Goal: Task Accomplishment & Management: Complete application form

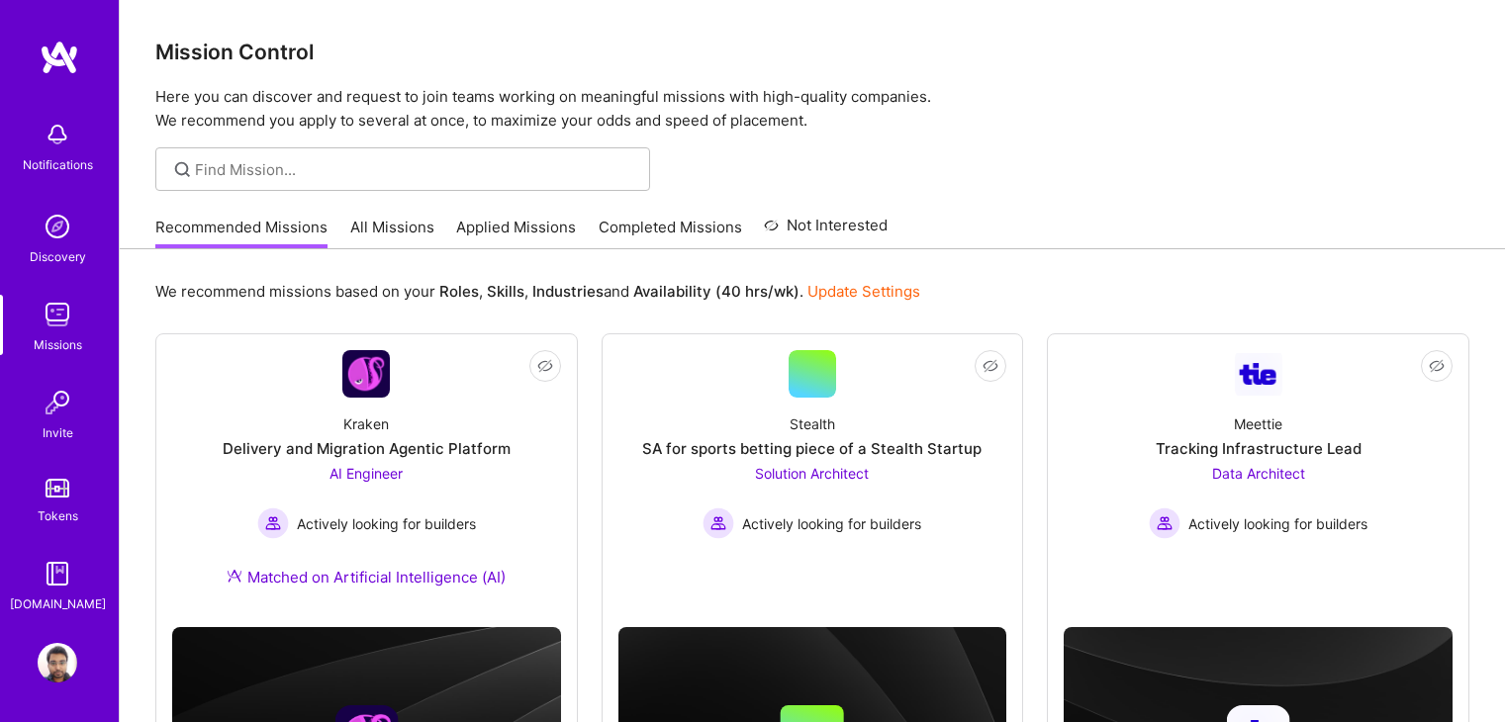
scroll to position [1258, 0]
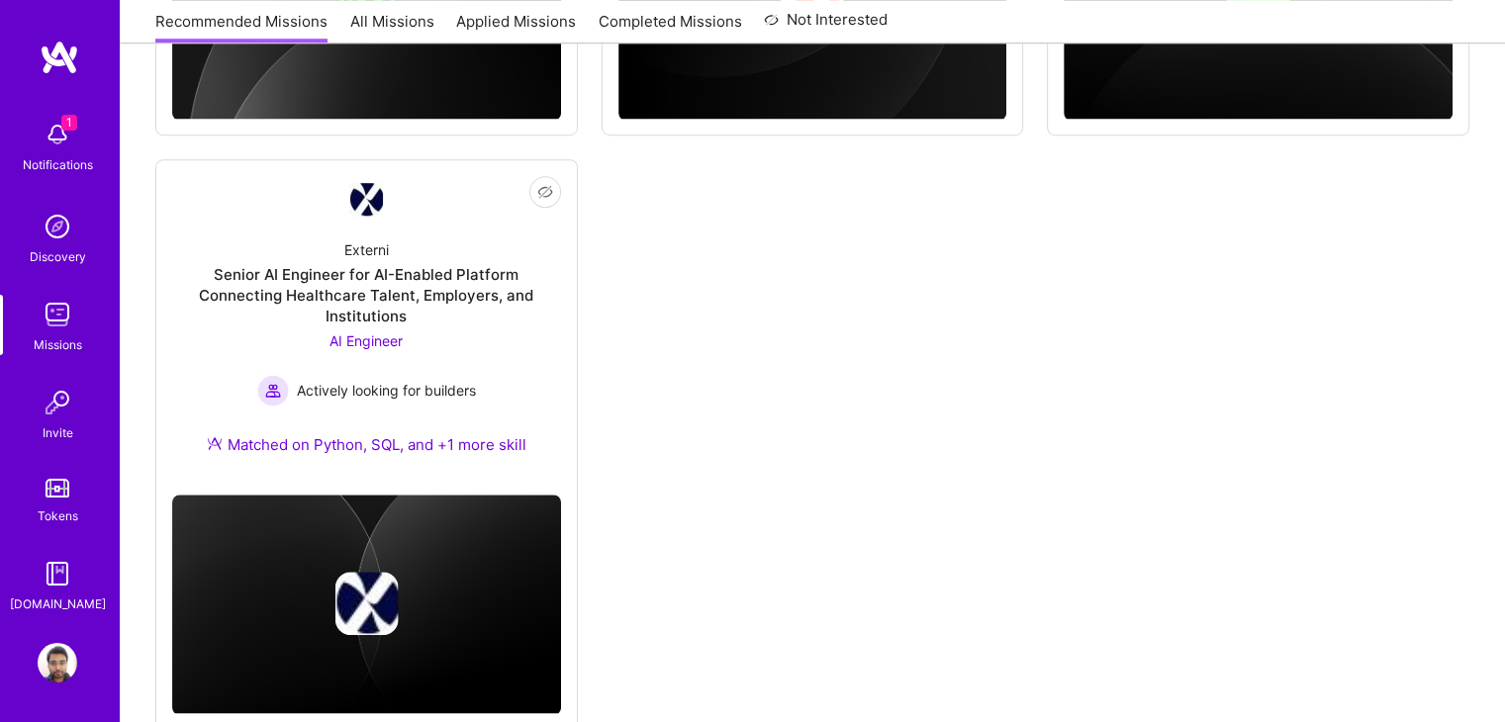
scroll to position [1325, 0]
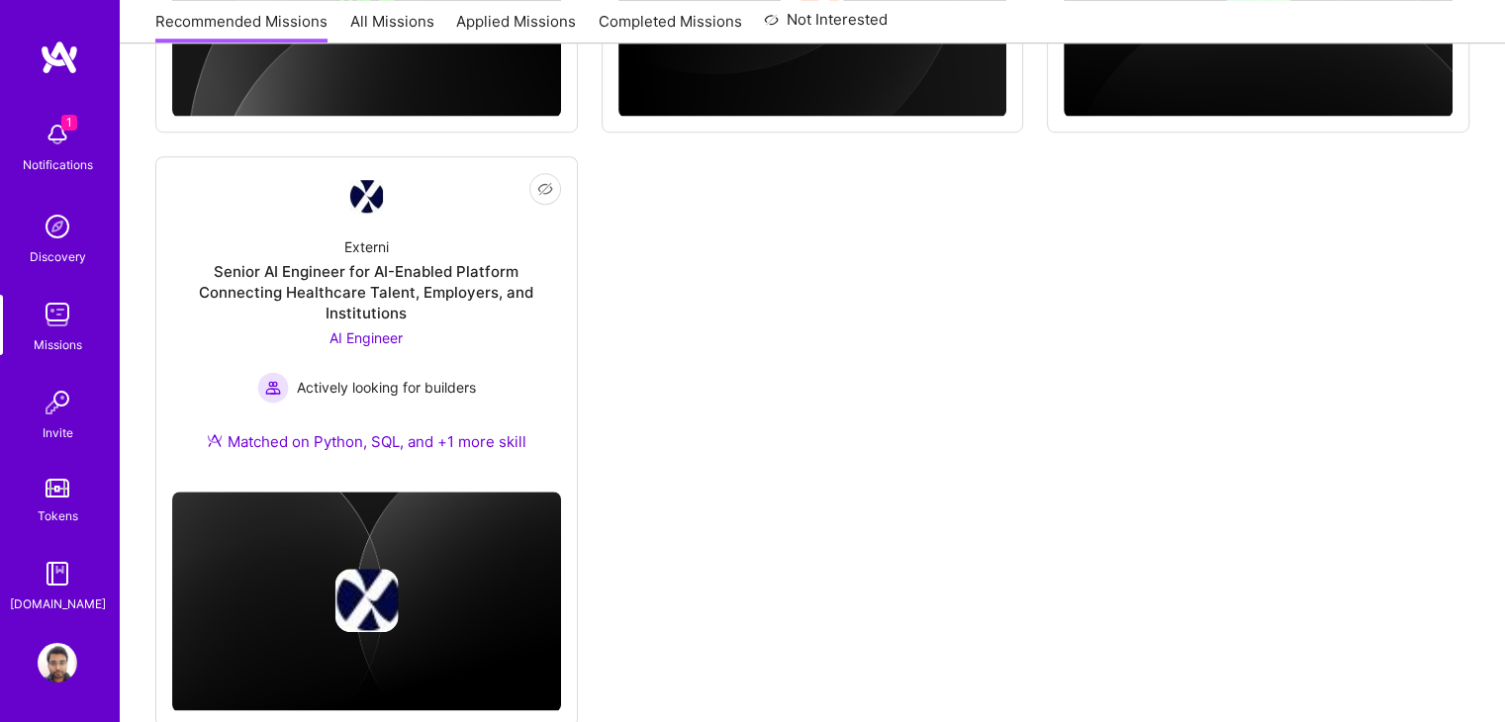
click at [55, 153] on img at bounding box center [58, 135] width 40 height 40
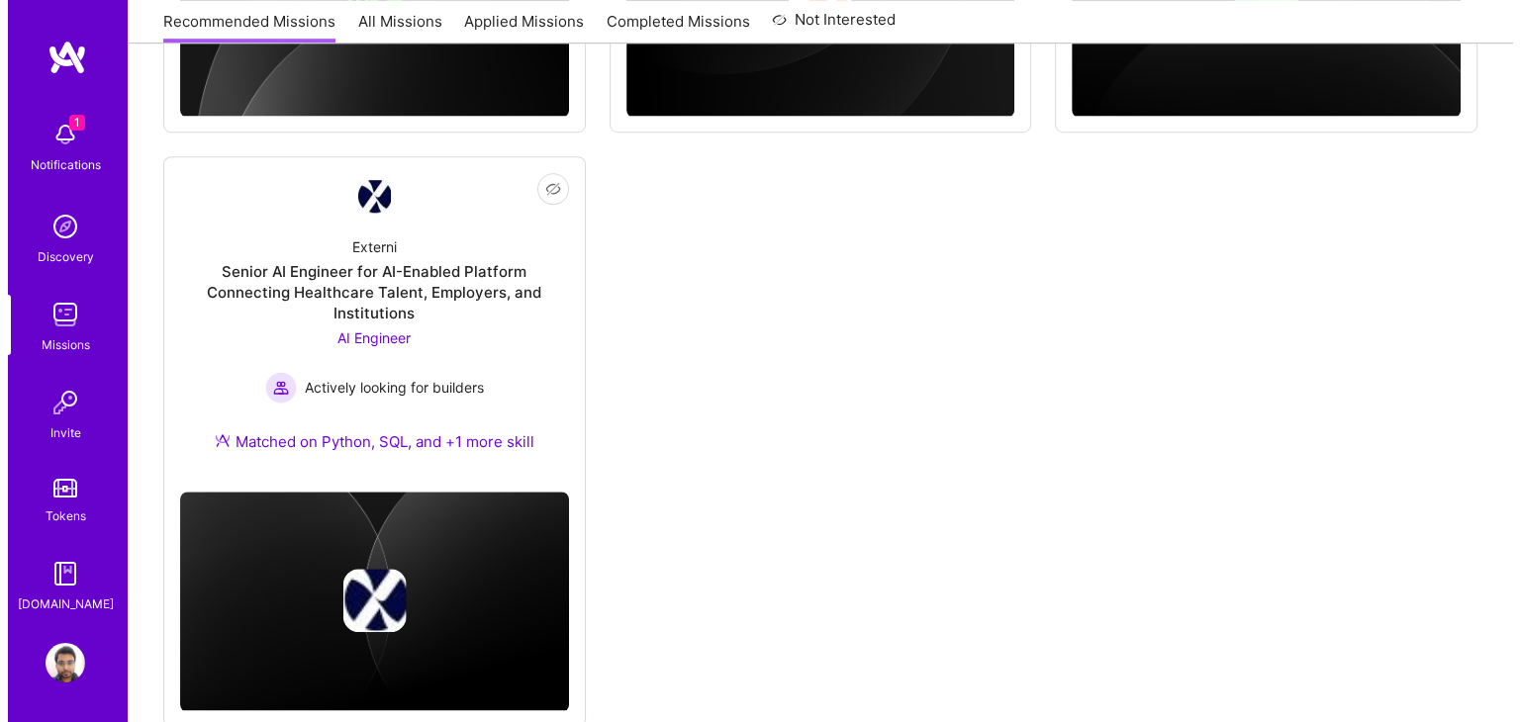
scroll to position [1328, 0]
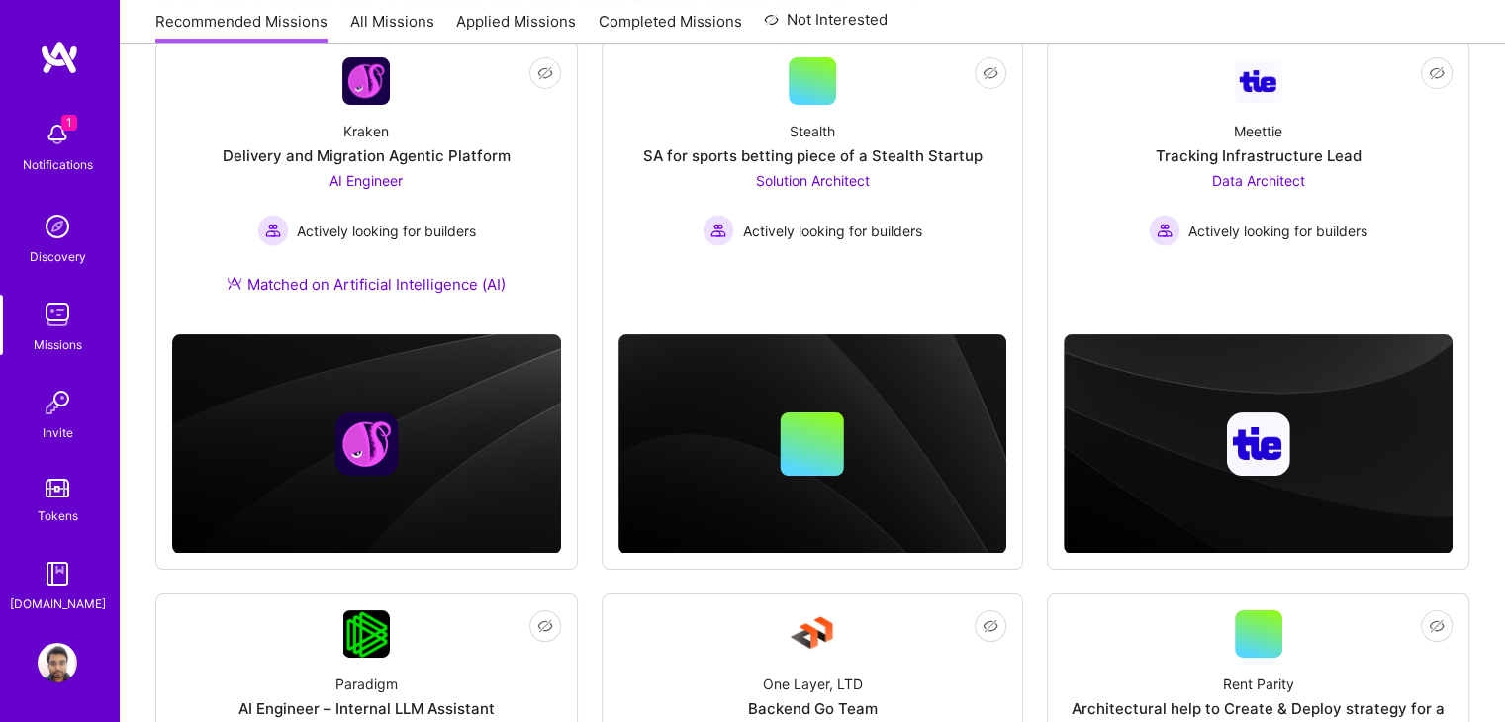
scroll to position [0, 0]
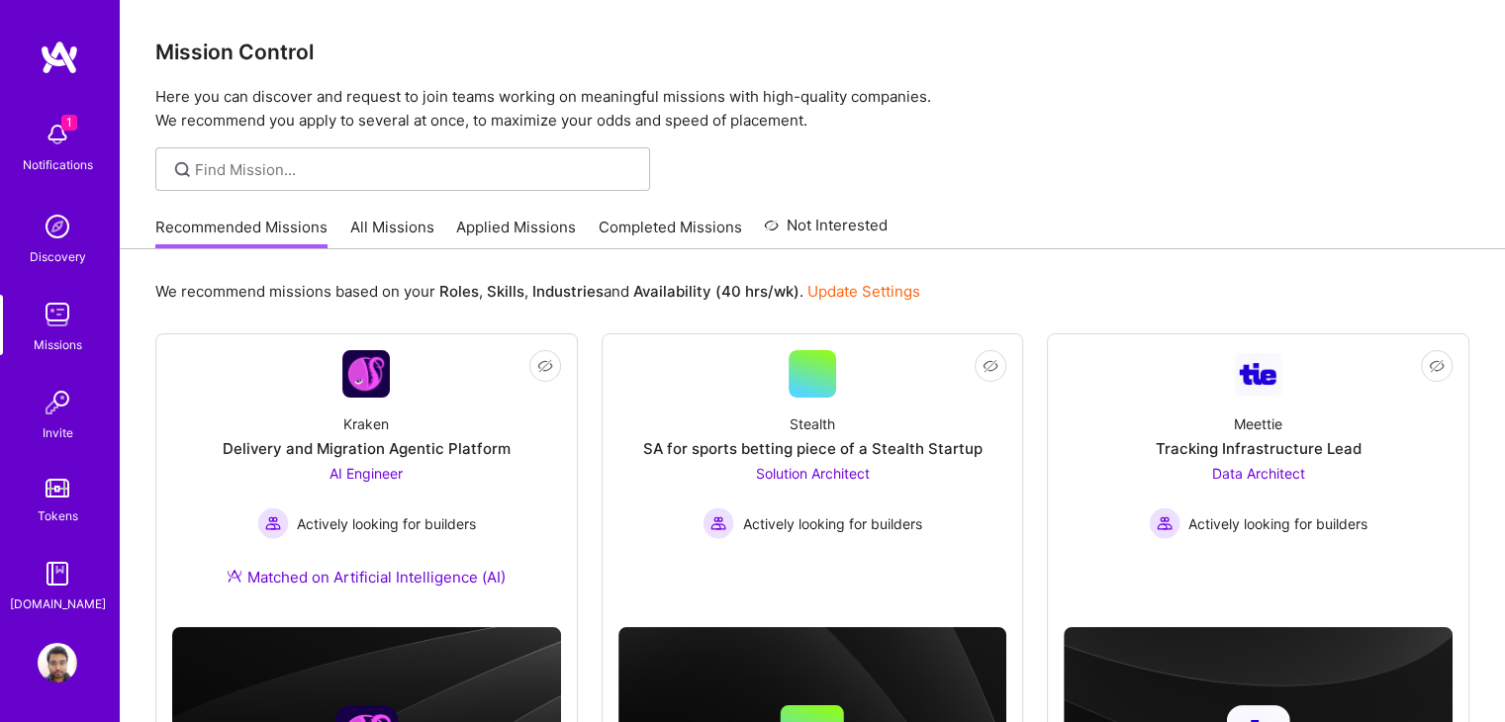
click at [510, 219] on link "Applied Missions" at bounding box center [516, 233] width 120 height 33
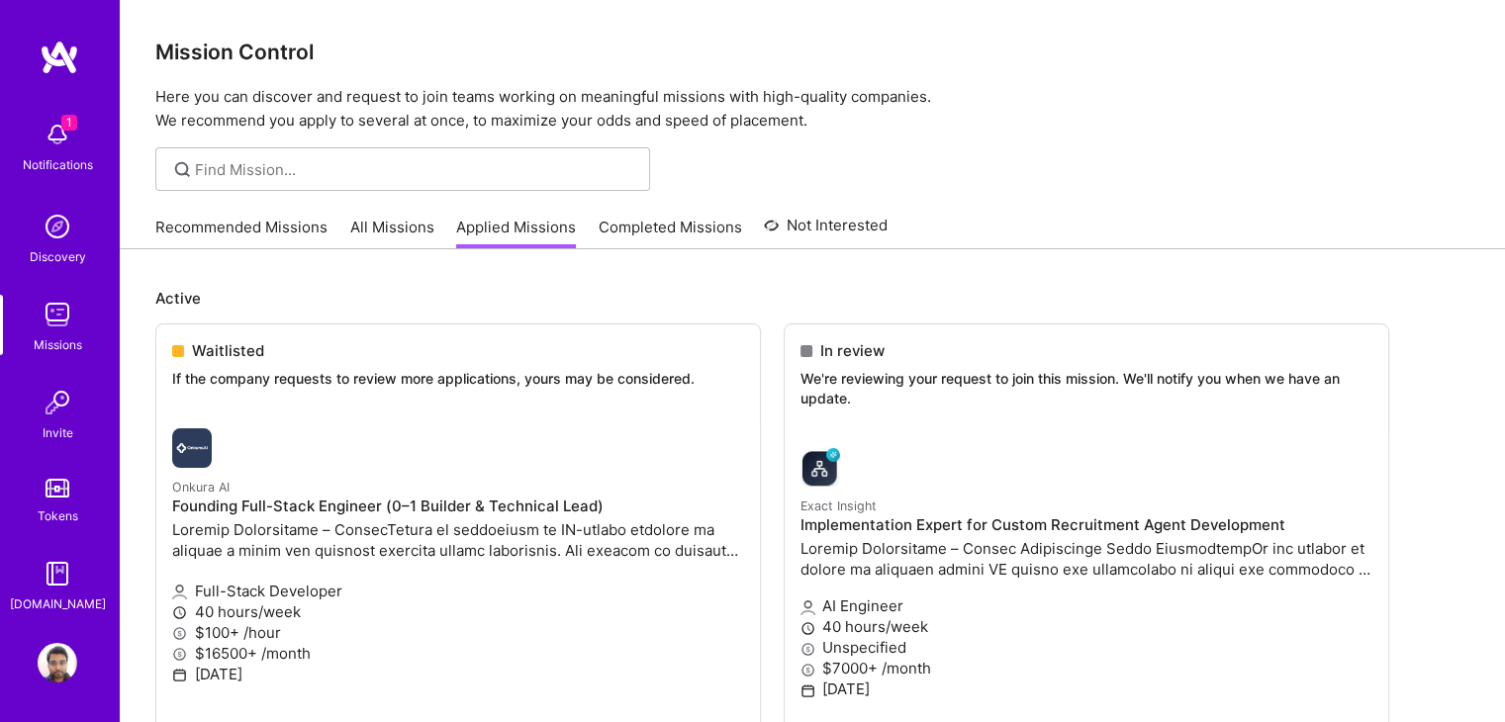
click at [63, 314] on img at bounding box center [58, 315] width 40 height 40
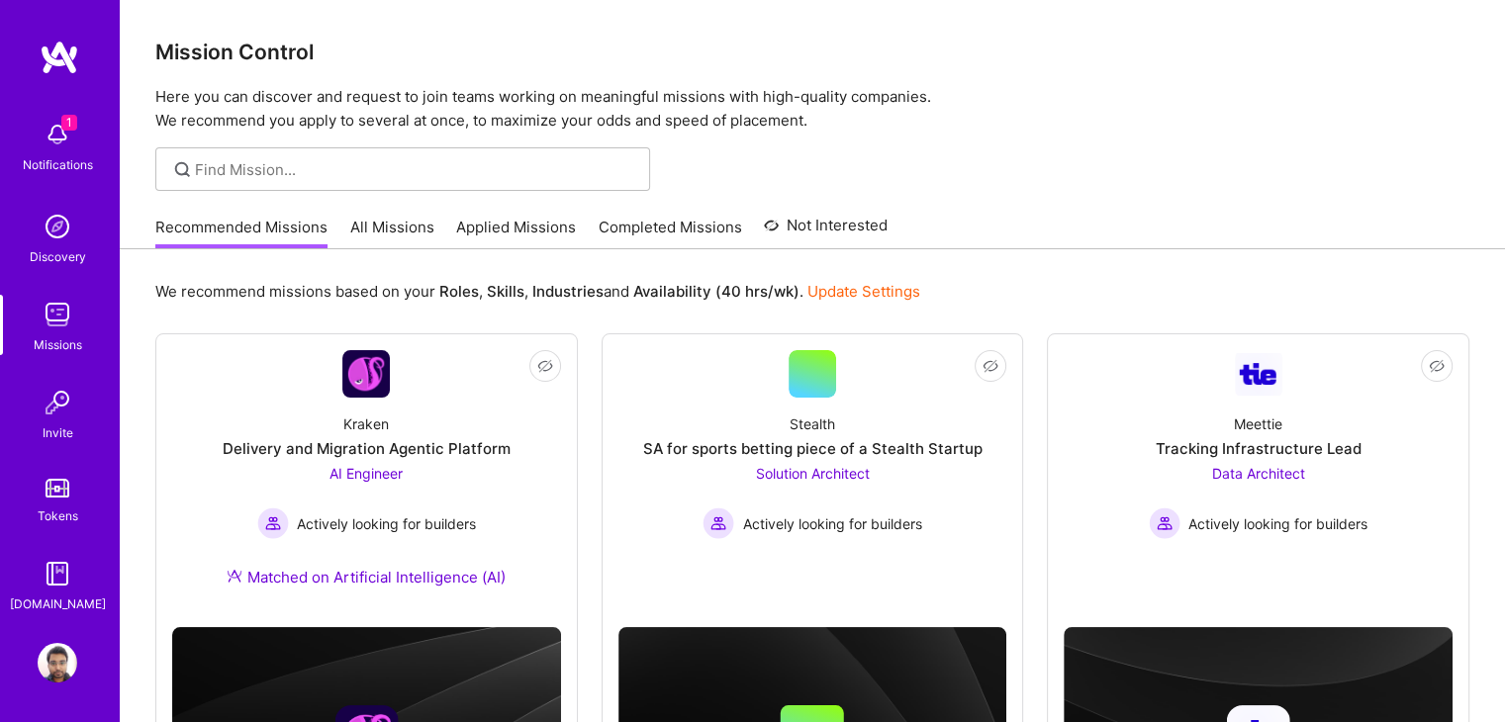
click at [43, 158] on div "Notifications" at bounding box center [58, 164] width 70 height 21
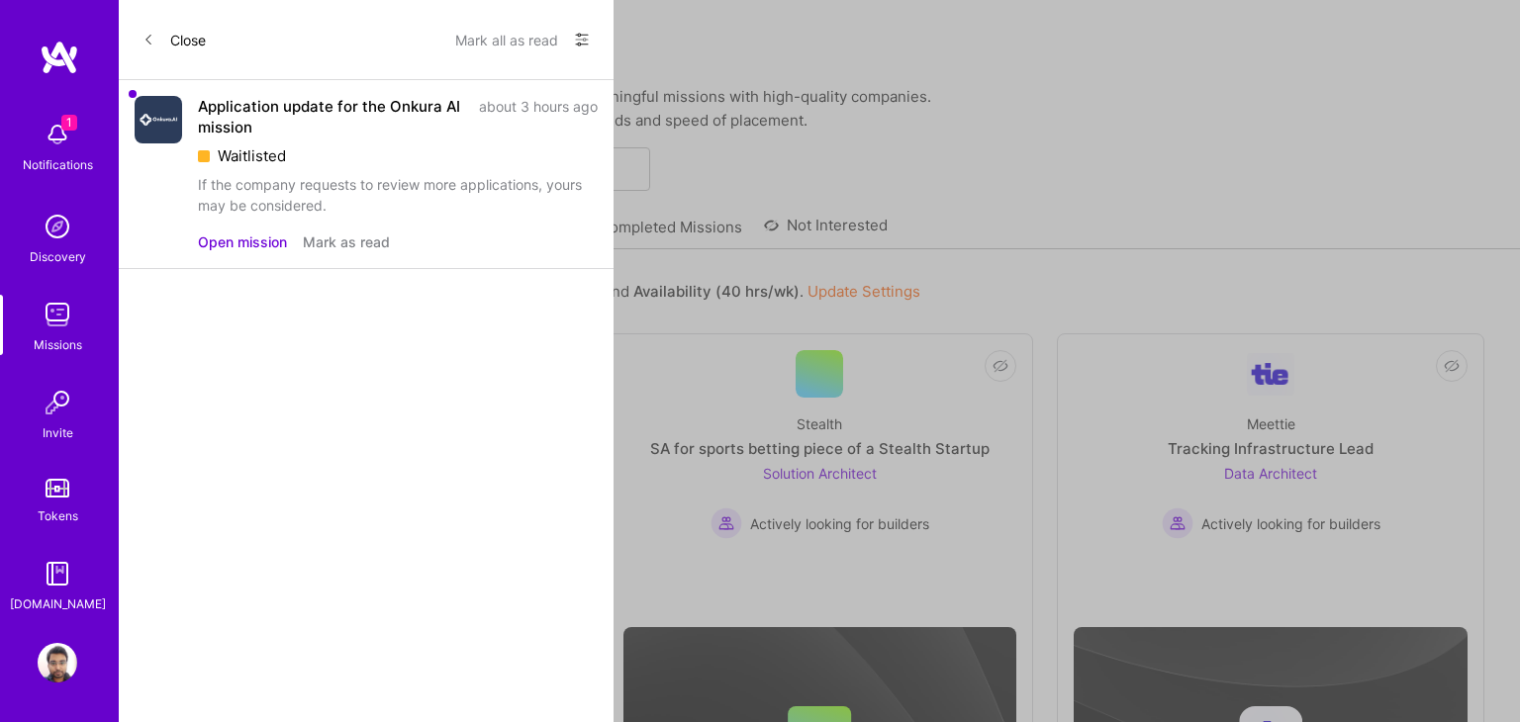
click at [317, 183] on div "If the company requests to review more applications, yours may be considered." at bounding box center [398, 195] width 400 height 42
click at [224, 236] on button "Open mission" at bounding box center [242, 242] width 89 height 21
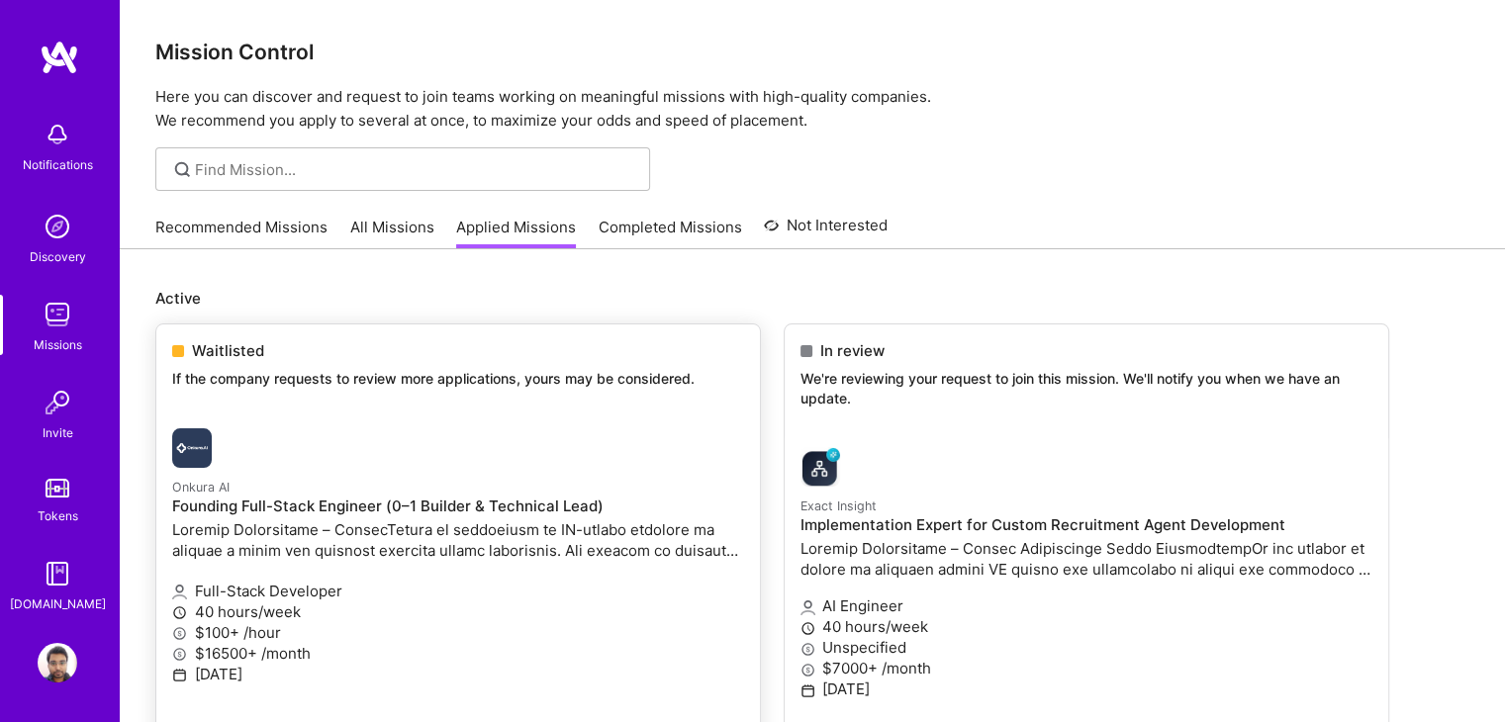
click at [645, 413] on link "Onkura AI Founding Full-Stack Engineer (0–1 Builder & Technical Lead) Full-Stac…" at bounding box center [458, 572] width 604 height 319
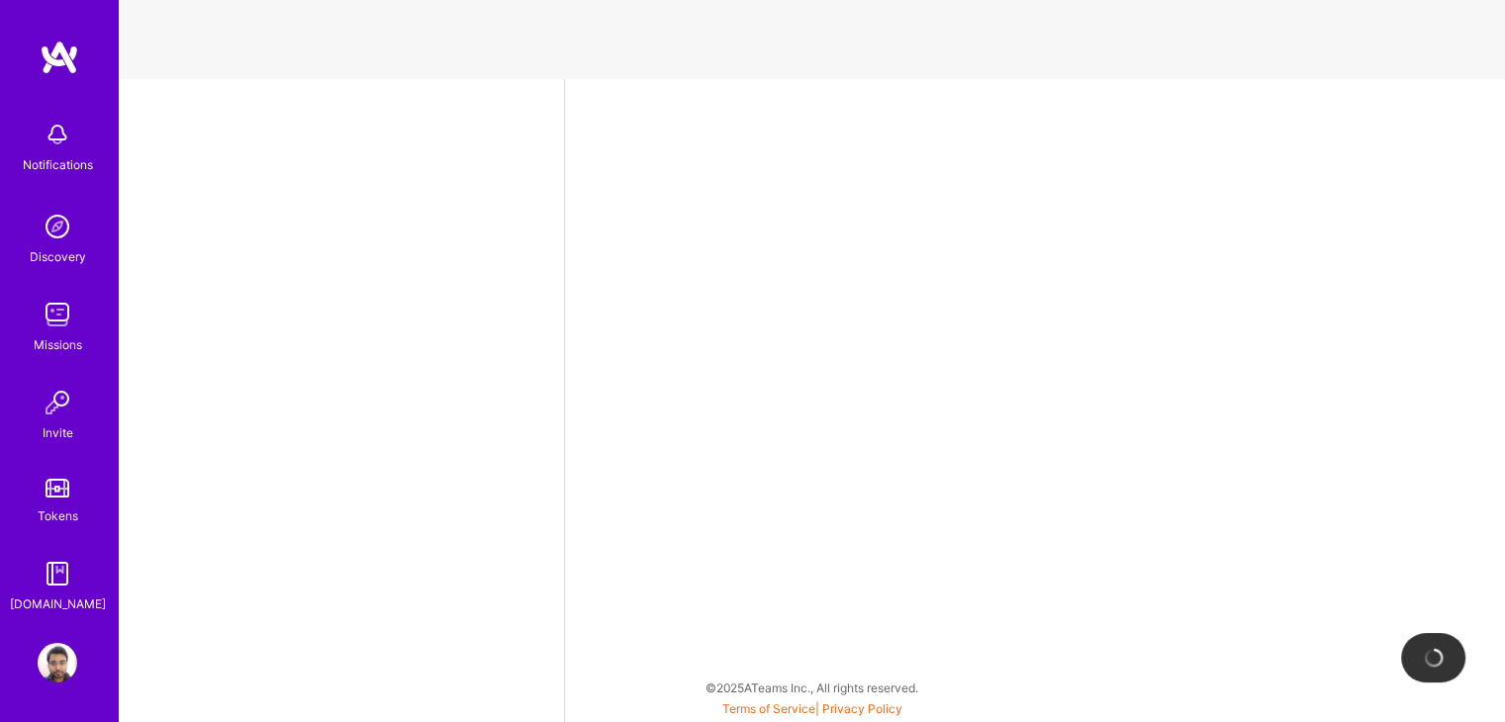
select select "IN"
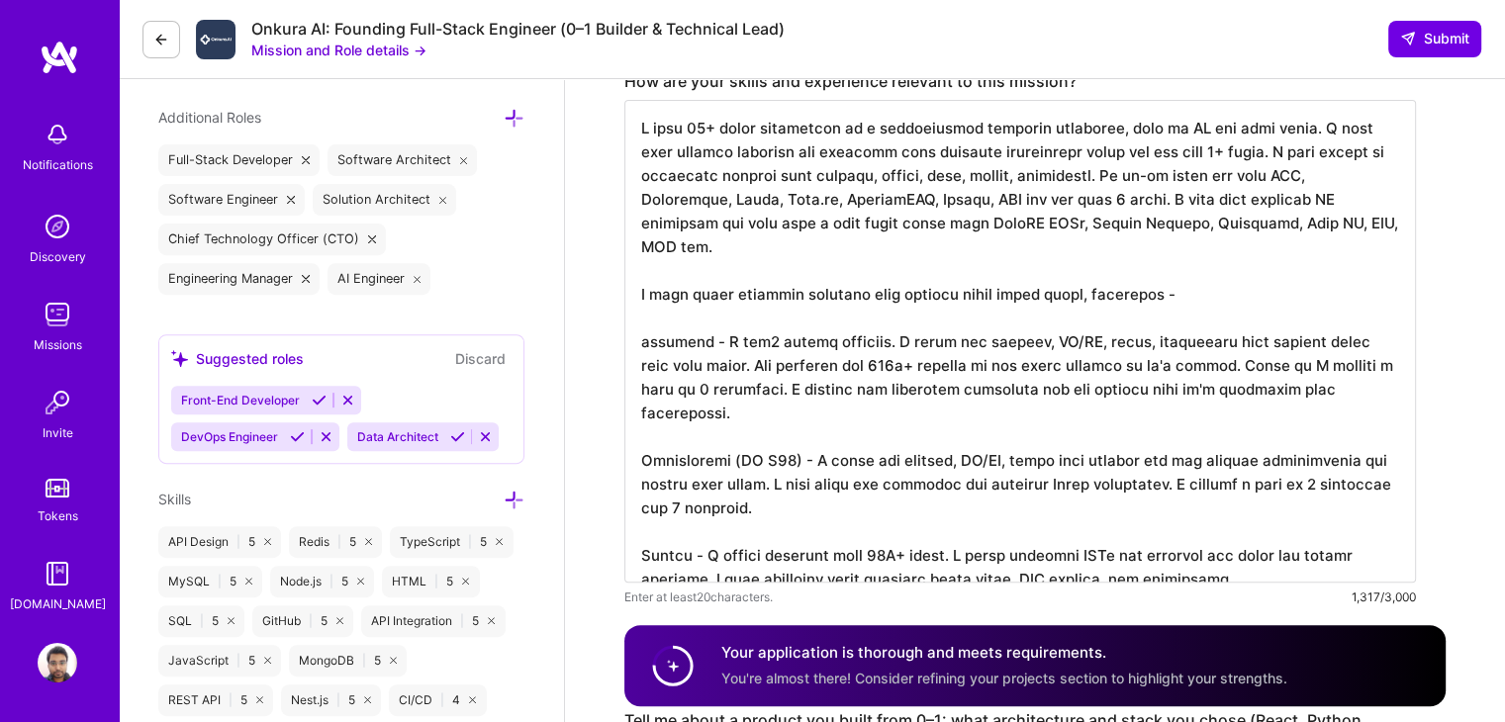
scroll to position [704, 0]
click at [1020, 210] on textarea at bounding box center [1020, 340] width 792 height 483
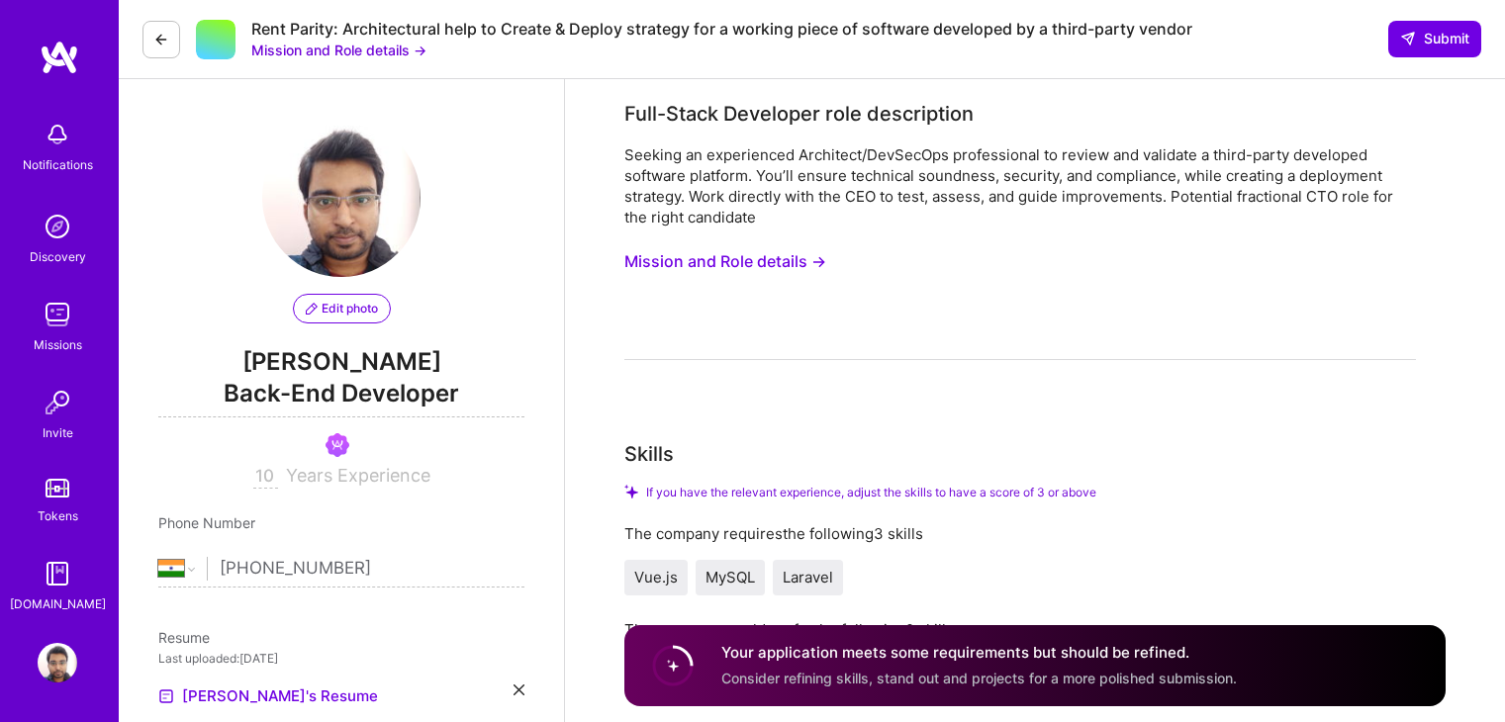
select select "IN"
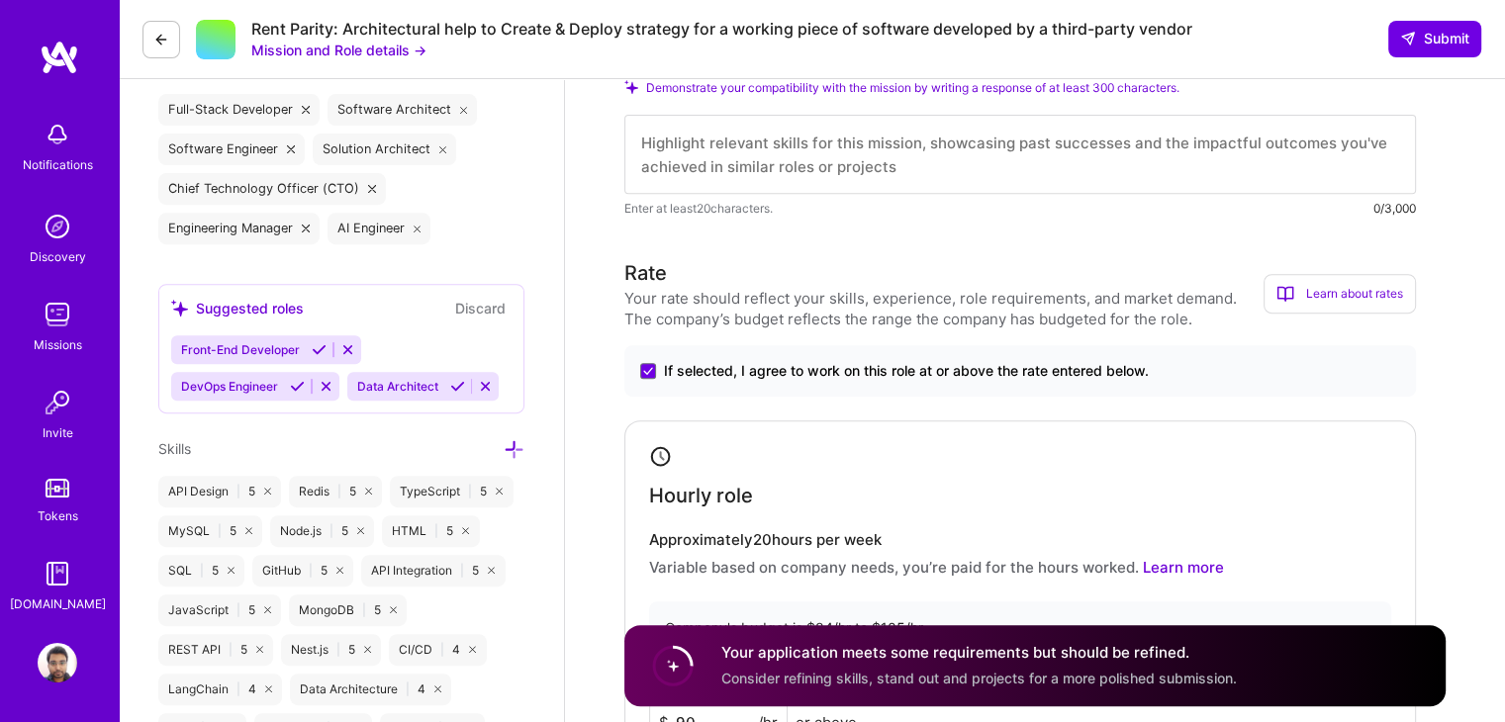
scroll to position [764, 0]
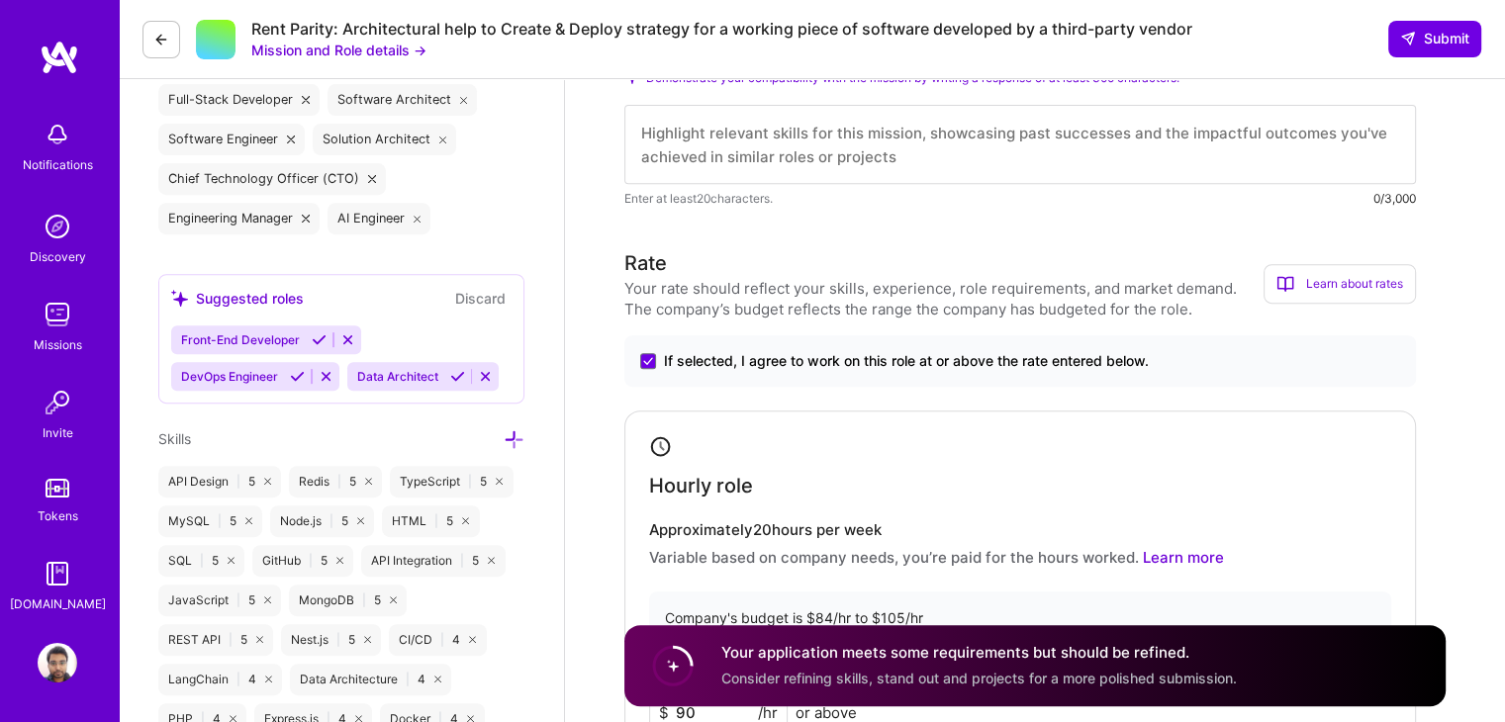
click at [831, 157] on textarea at bounding box center [1020, 144] width 792 height 79
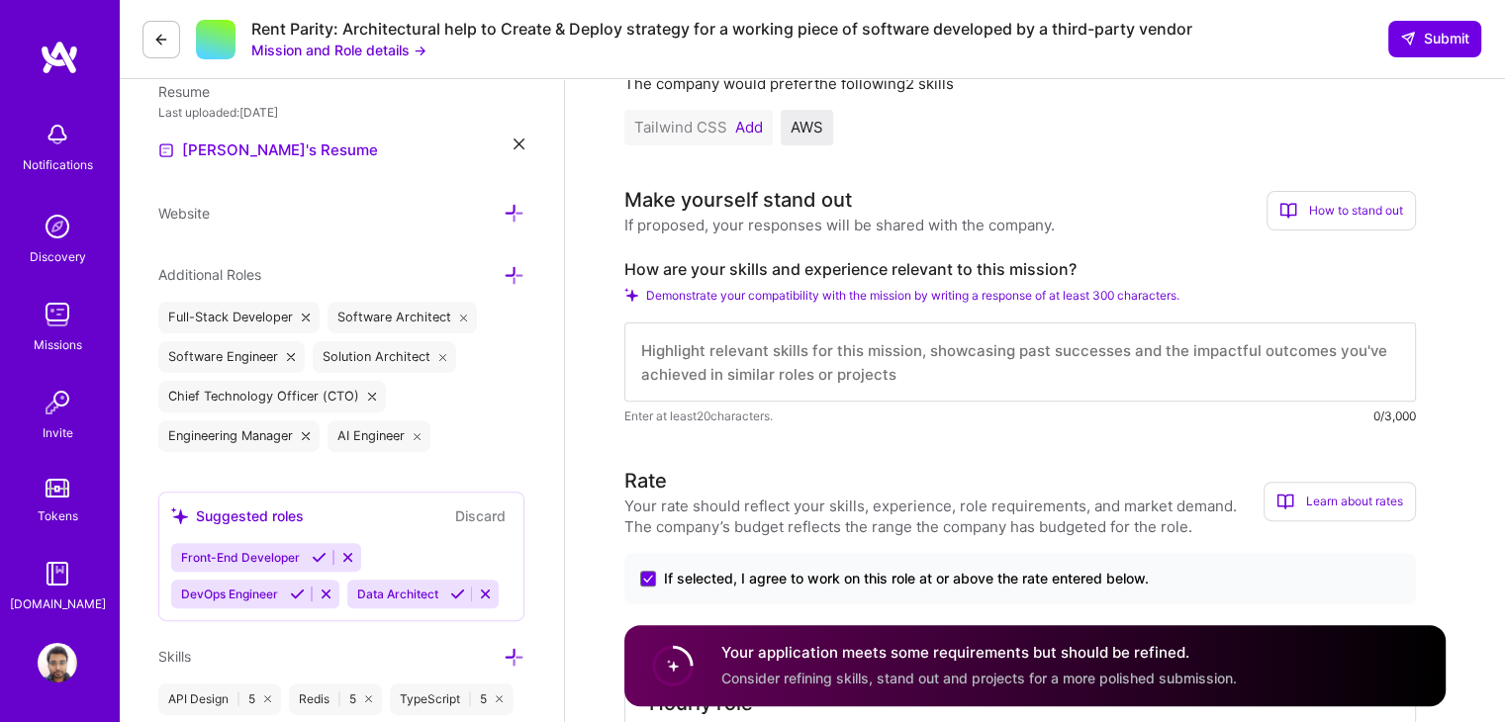
scroll to position [549, 0]
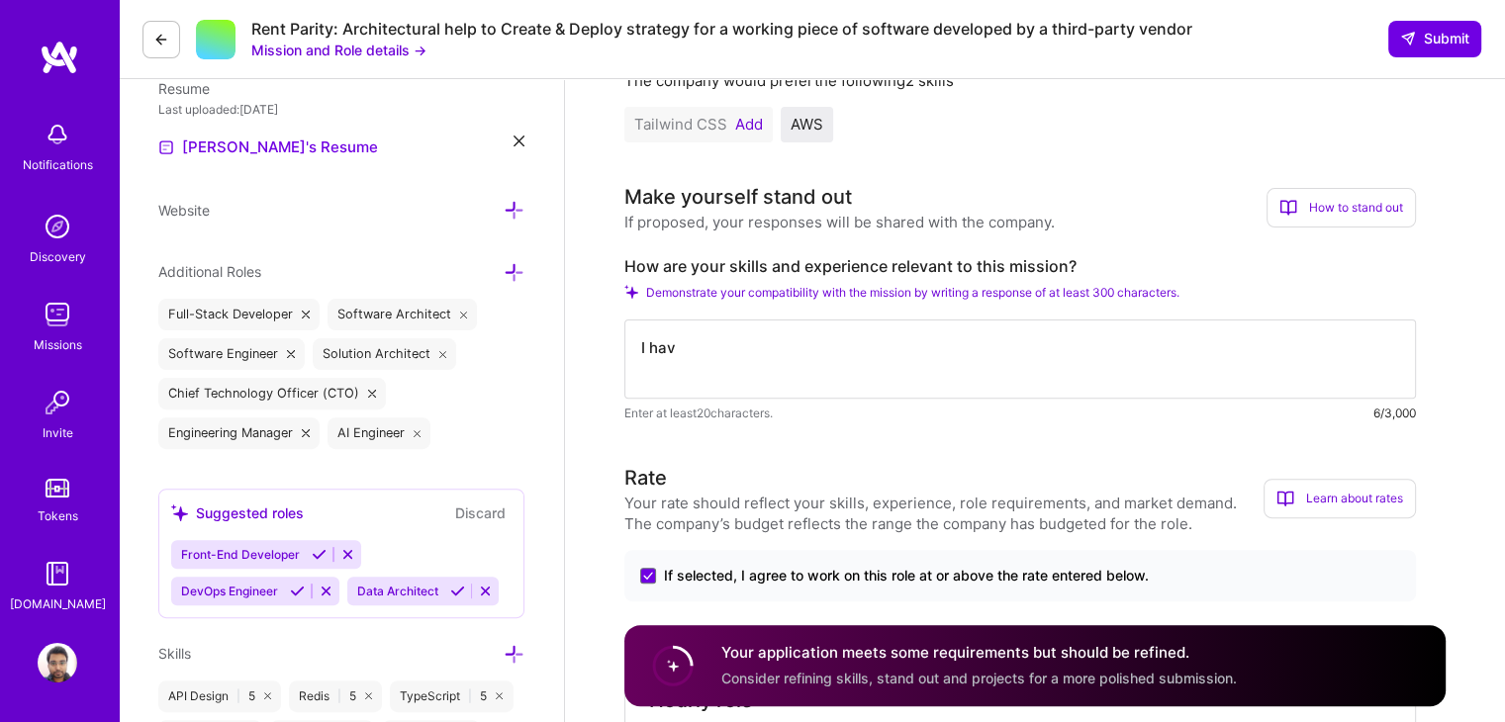
type textarea "I hav"
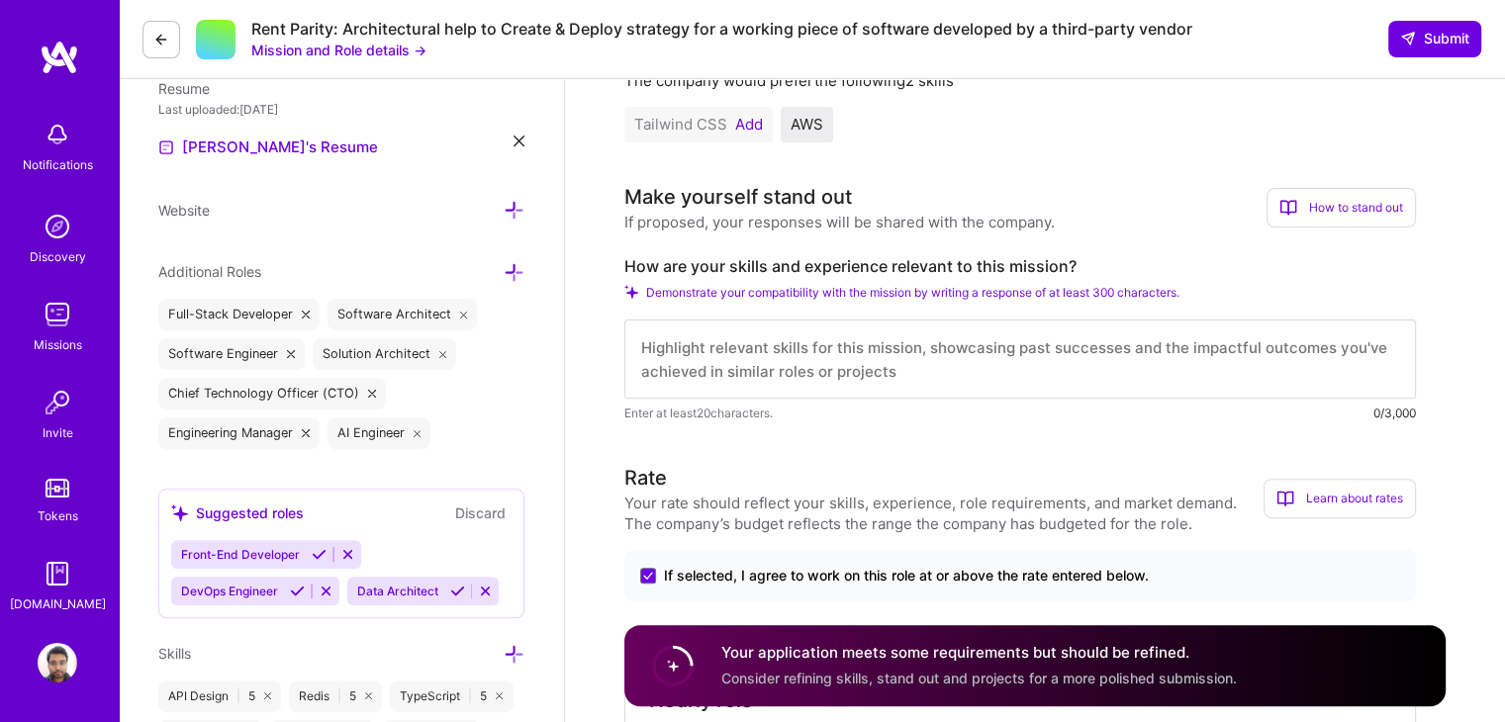
paste textarea "I have 10+ years experience as a professional software developer, both in IC an…"
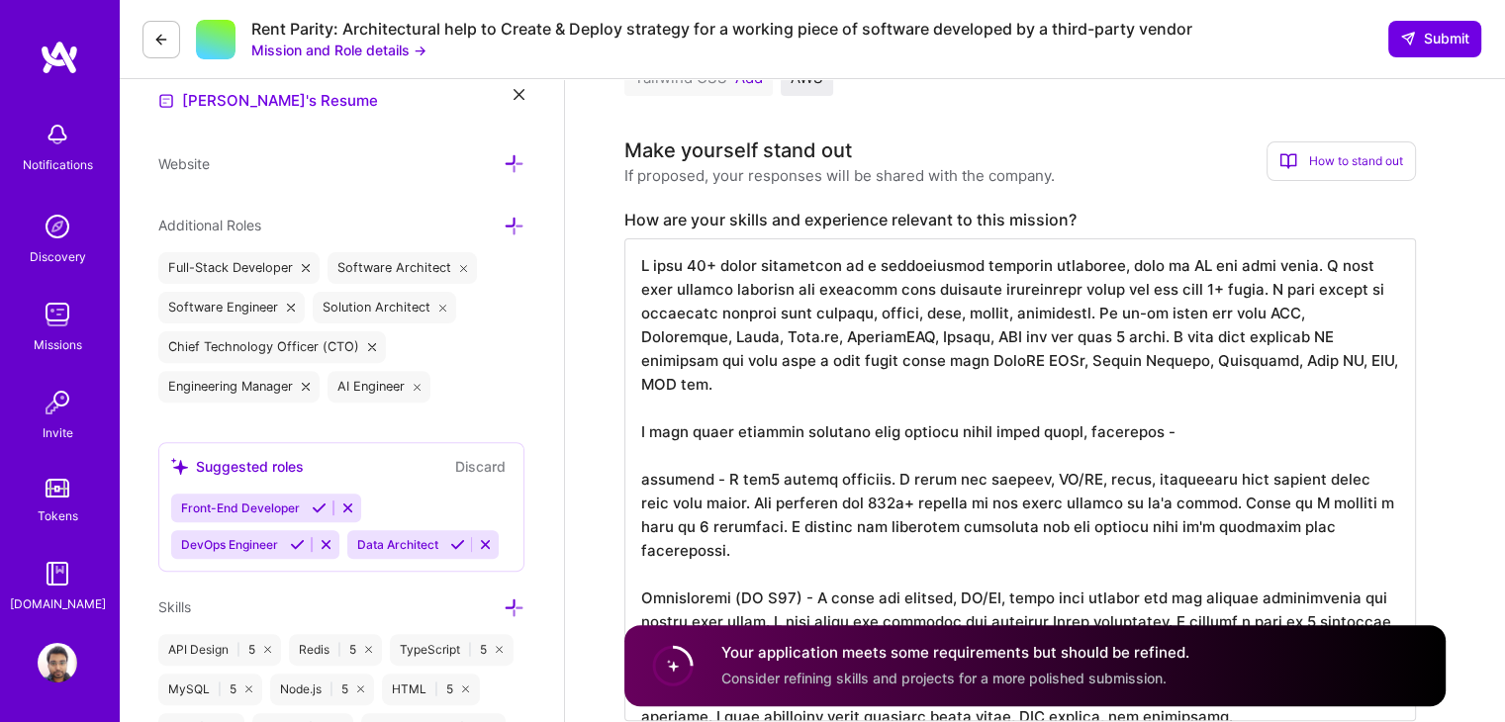
scroll to position [597, 0]
click at [1092, 319] on textarea at bounding box center [1020, 478] width 792 height 483
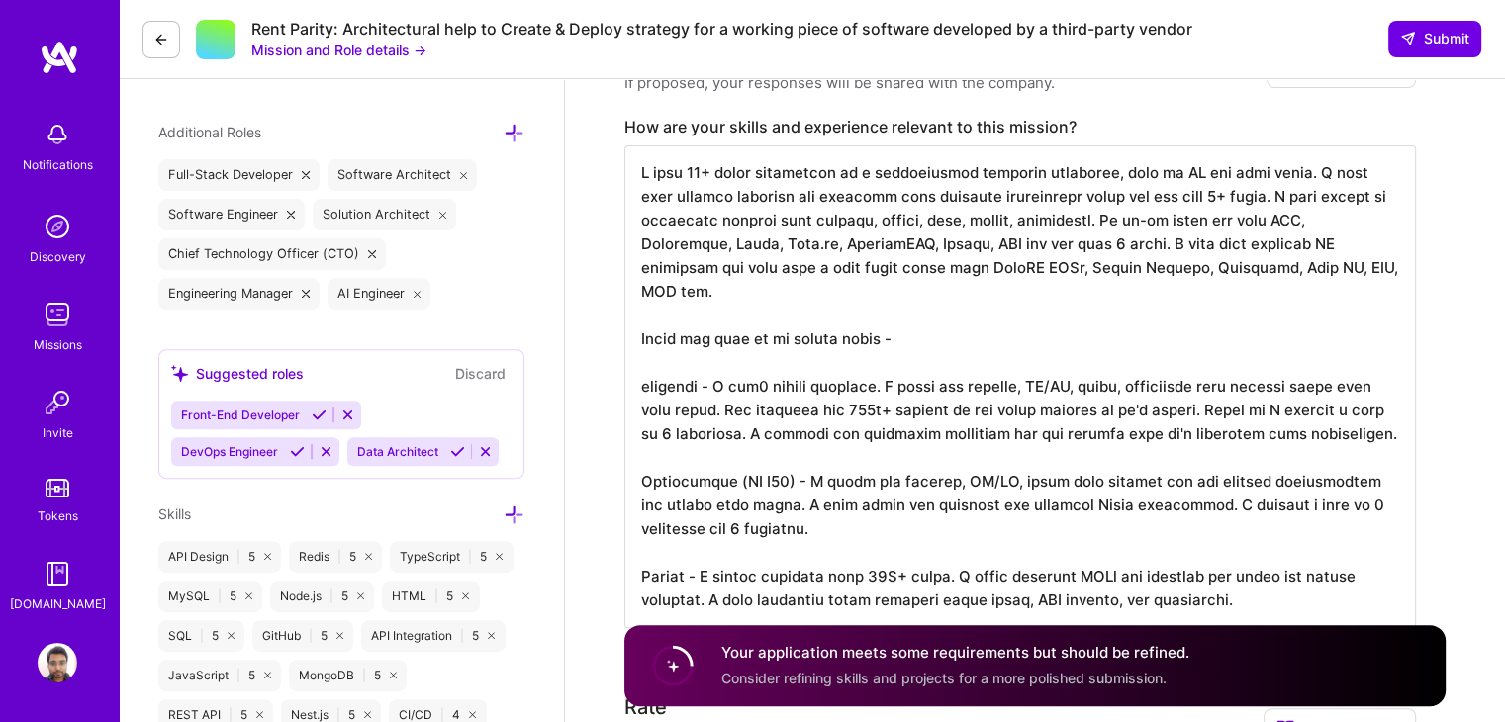
scroll to position [696, 0]
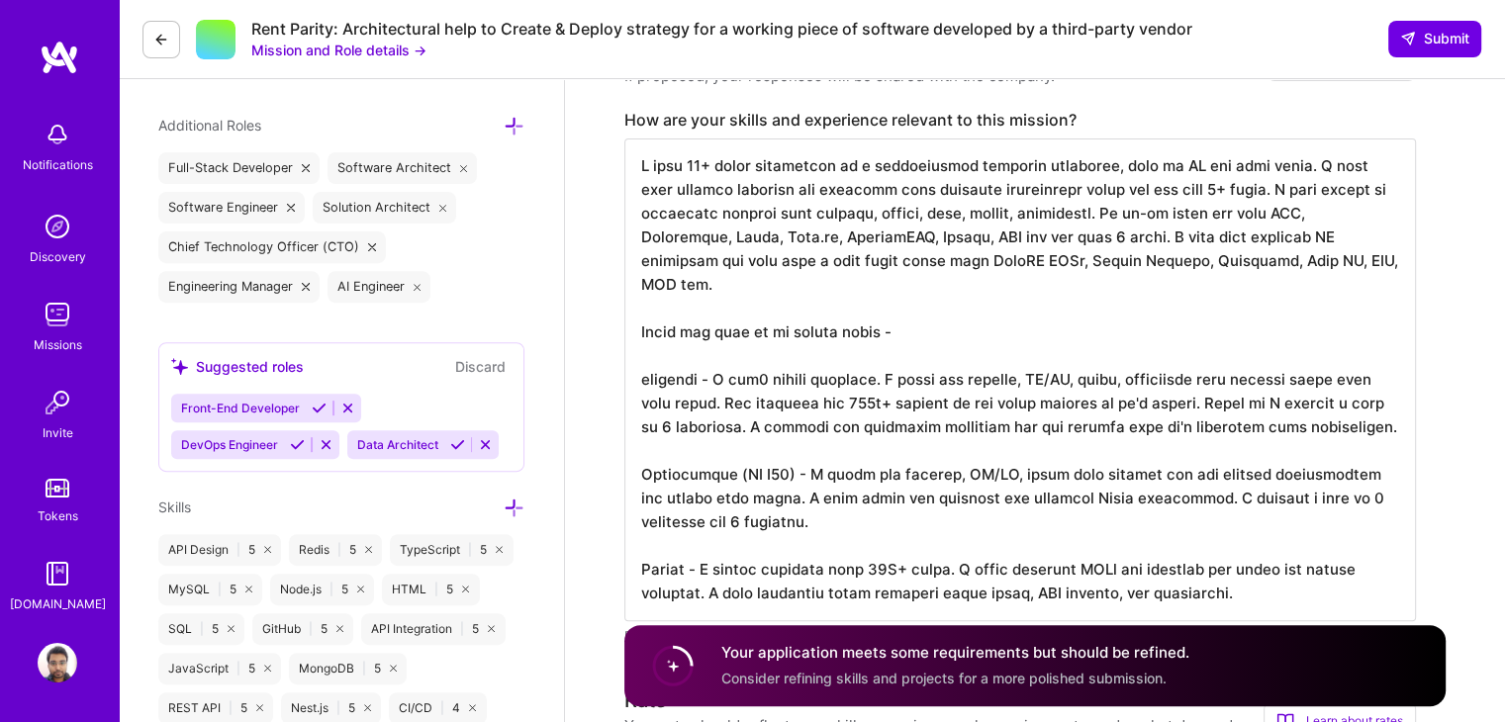
click at [701, 364] on textarea at bounding box center [1020, 380] width 792 height 483
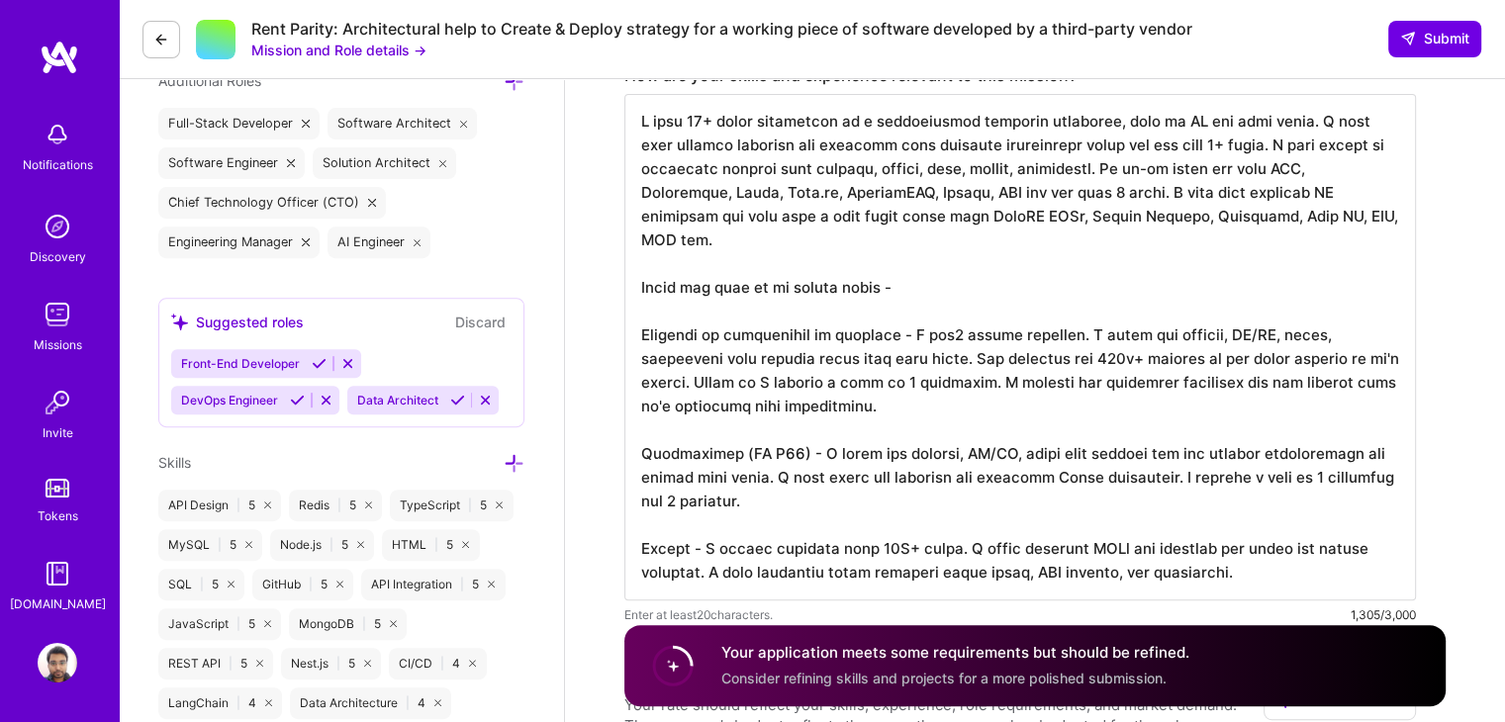
scroll to position [743, 0]
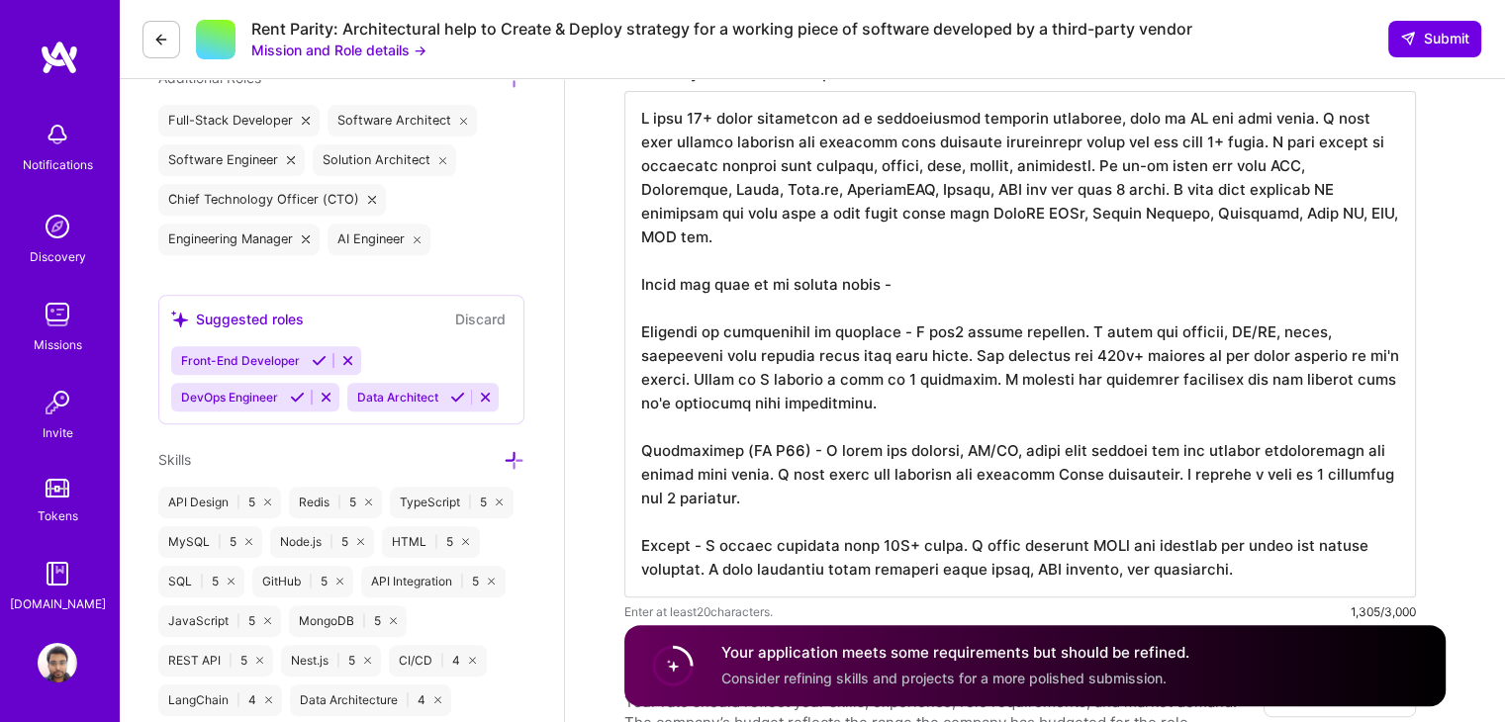
click at [671, 422] on textarea at bounding box center [1020, 344] width 792 height 507
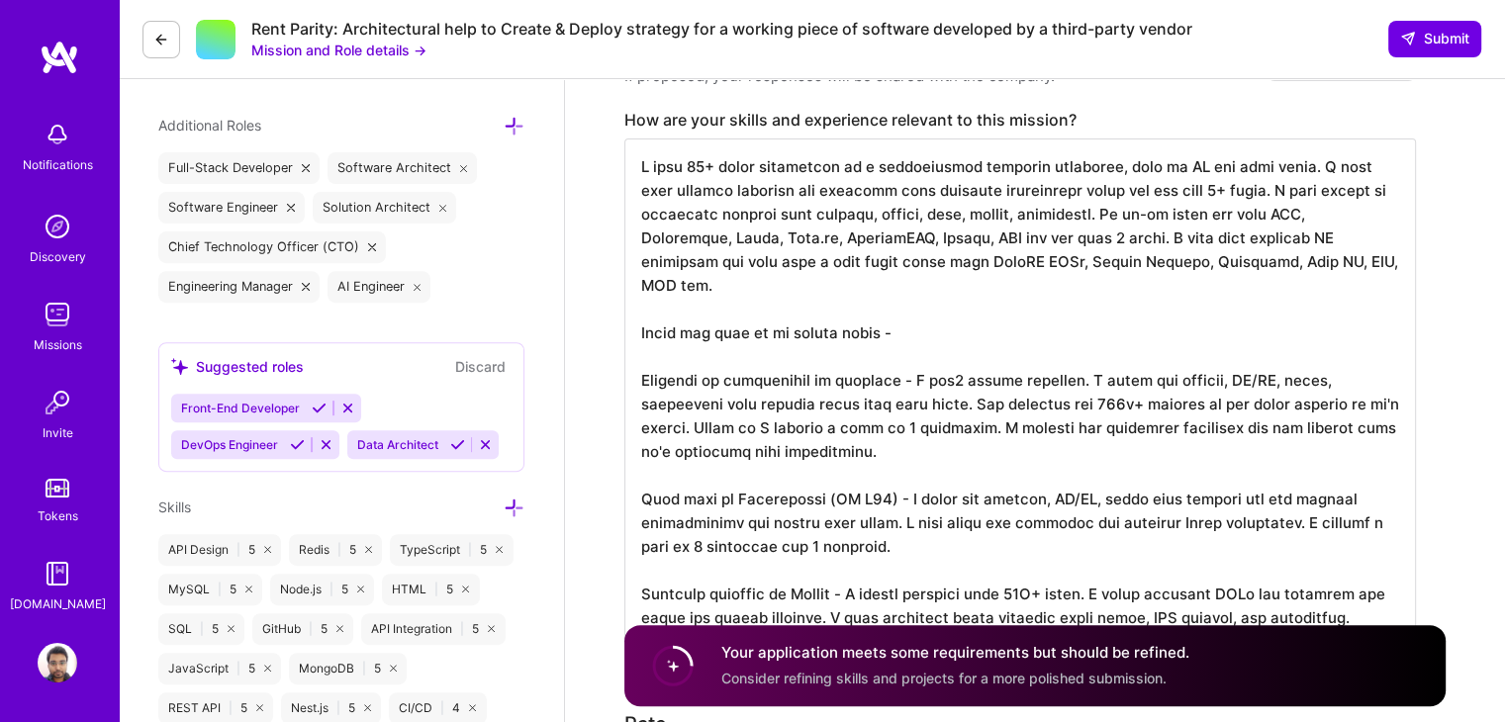
scroll to position [680, 0]
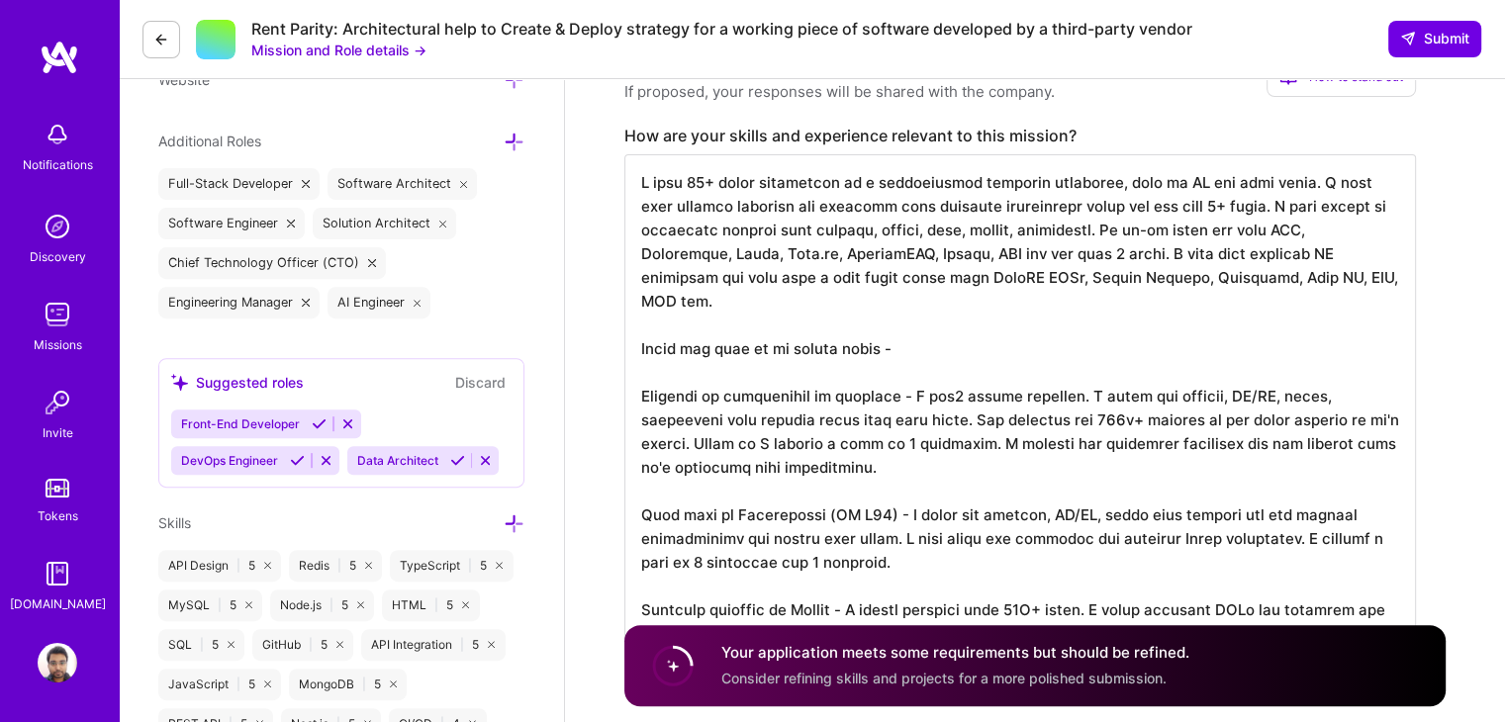
click at [1083, 229] on textarea at bounding box center [1020, 407] width 792 height 507
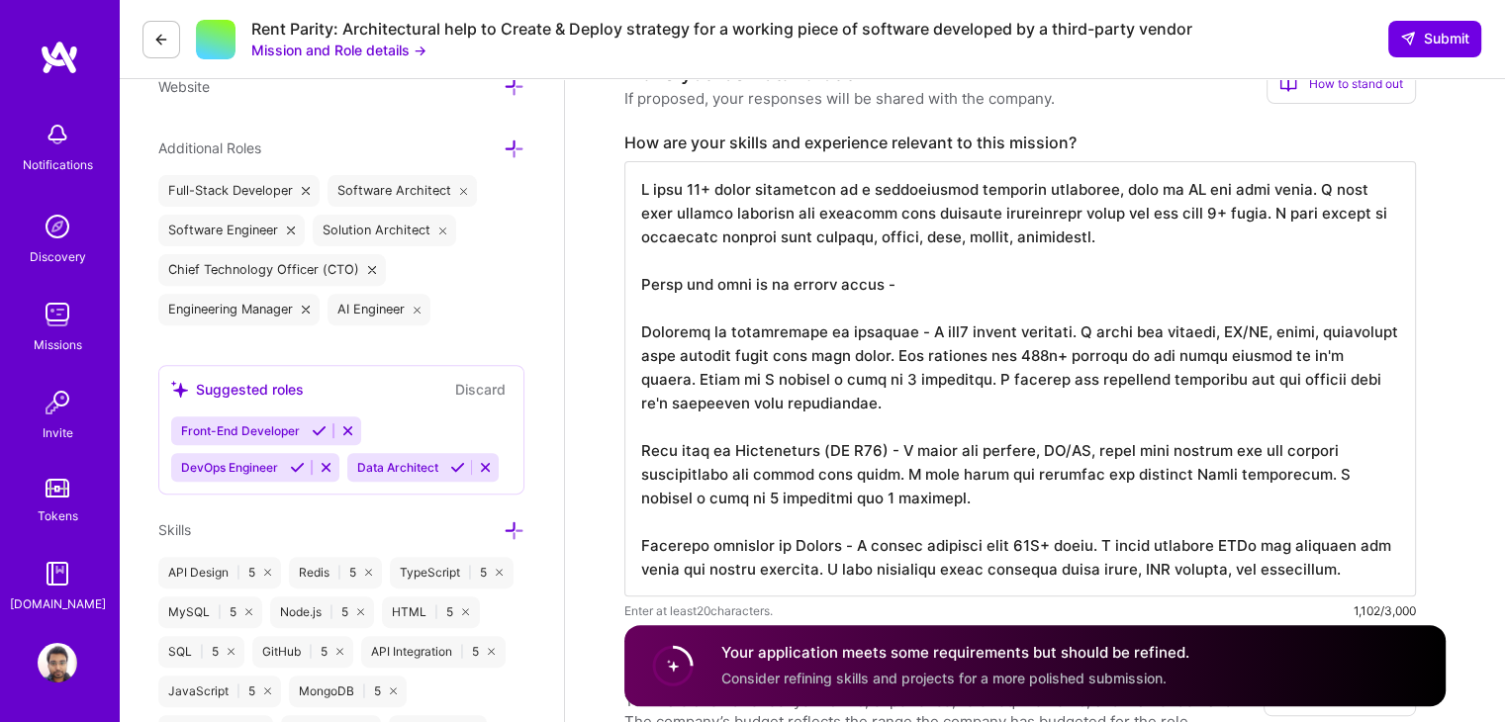
scroll to position [1, 0]
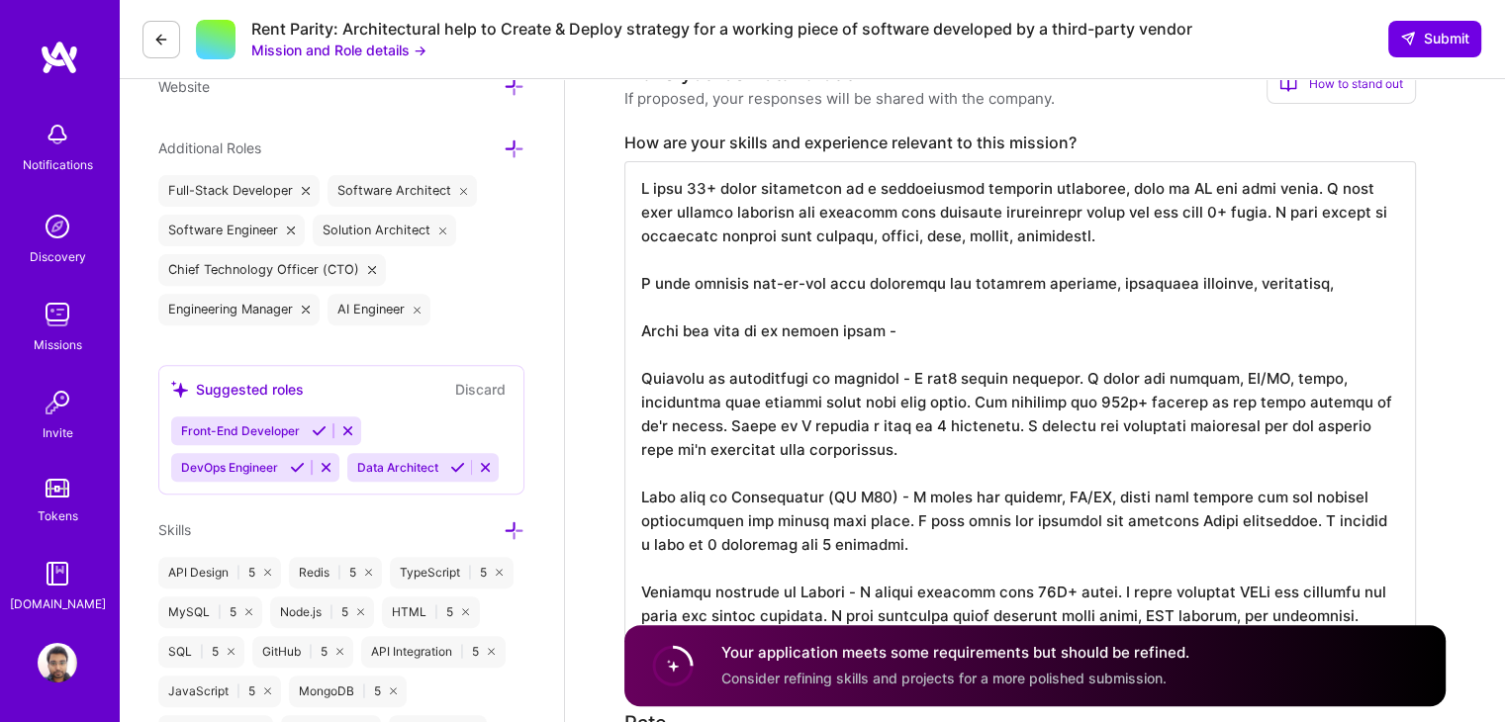
click at [1096, 280] on textarea at bounding box center [1020, 402] width 792 height 483
click at [1246, 281] on textarea at bounding box center [1020, 402] width 792 height 483
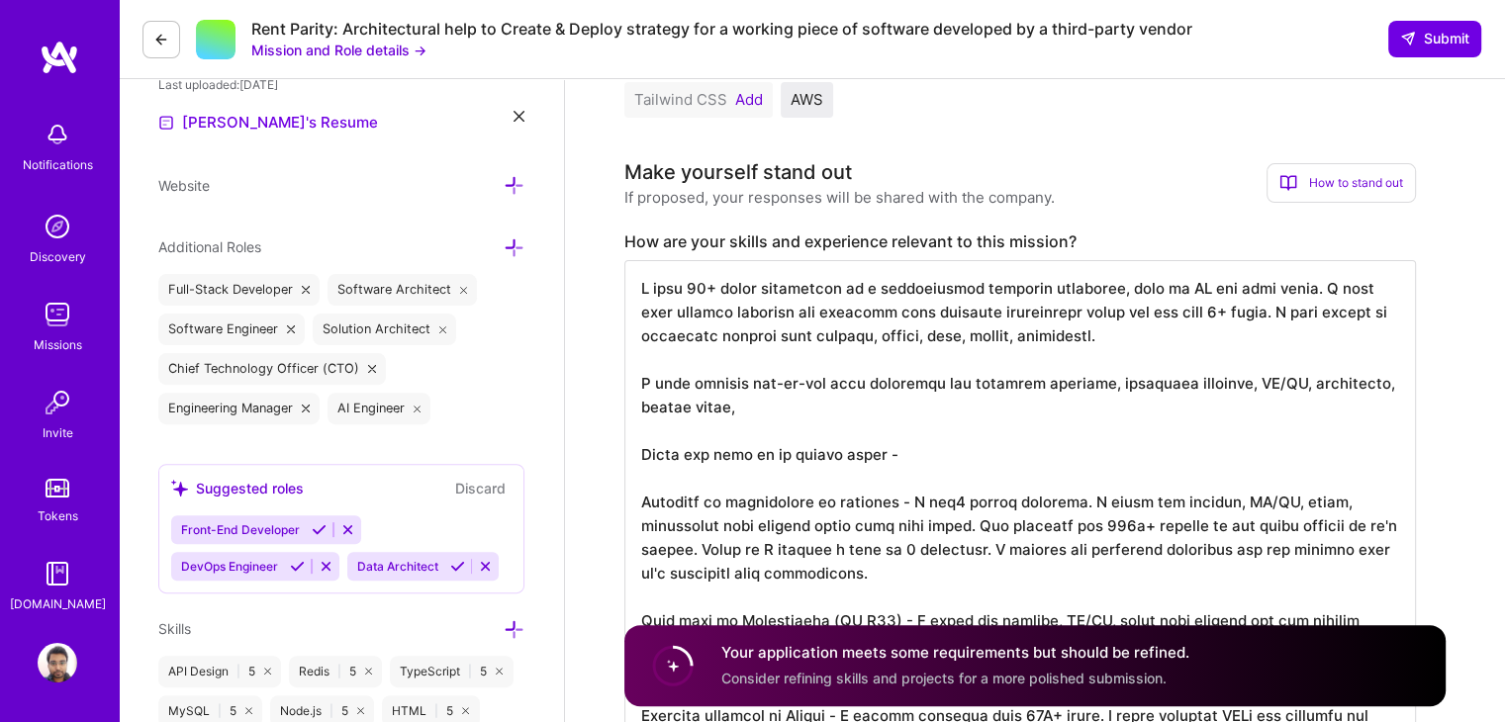
scroll to position [573, 0]
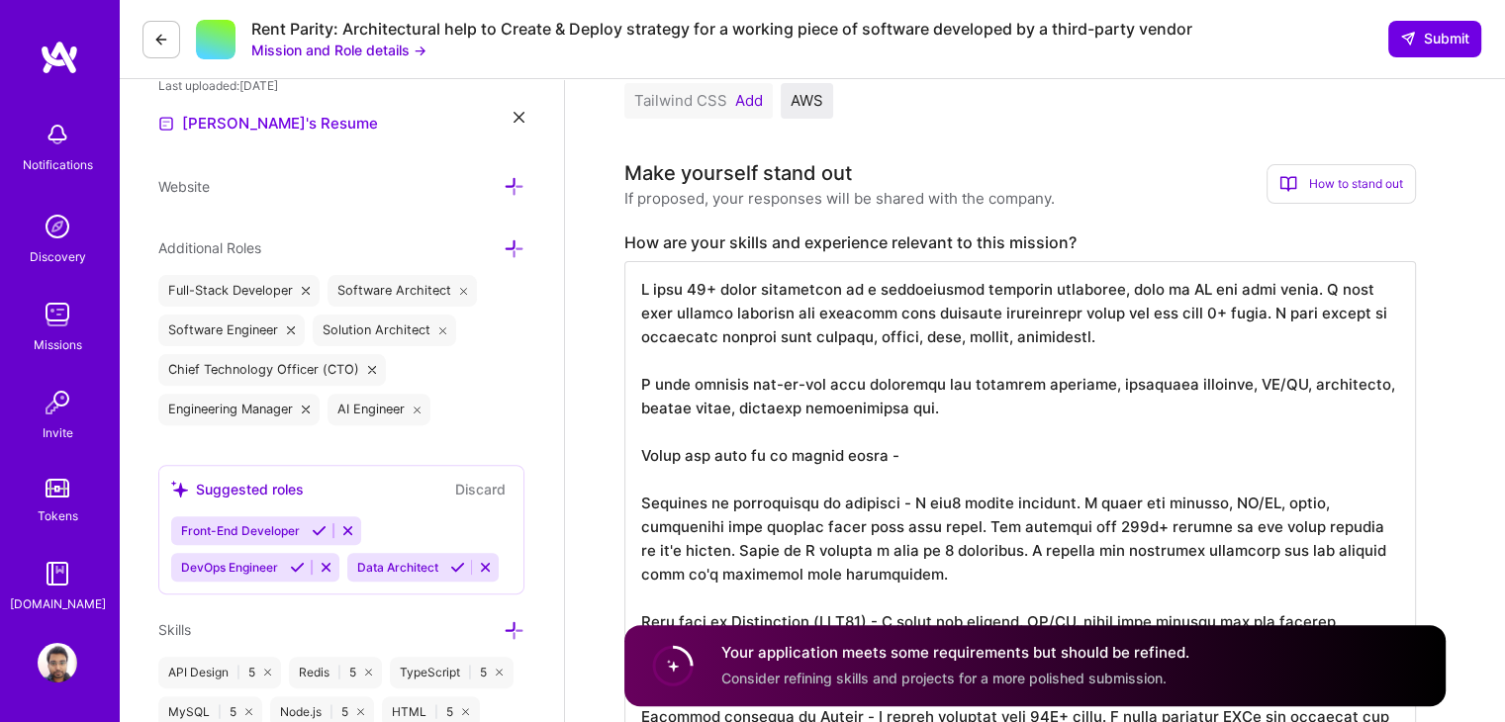
drag, startPoint x: 1261, startPoint y: 327, endPoint x: 1334, endPoint y: 315, distance: 74.2
click at [1334, 315] on textarea at bounding box center [1020, 514] width 792 height 507
click at [1229, 326] on textarea at bounding box center [1020, 514] width 792 height 507
click at [1223, 317] on textarea at bounding box center [1020, 514] width 792 height 507
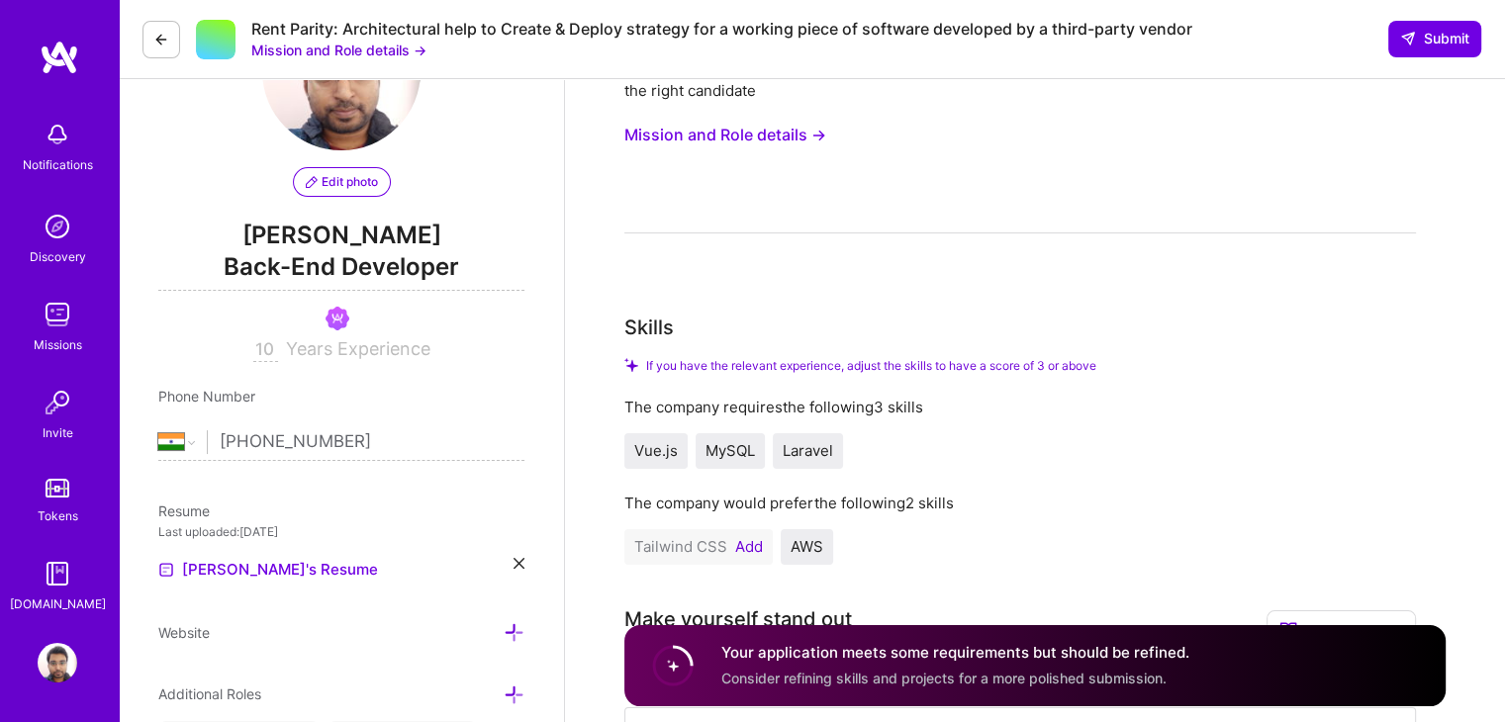
scroll to position [55, 0]
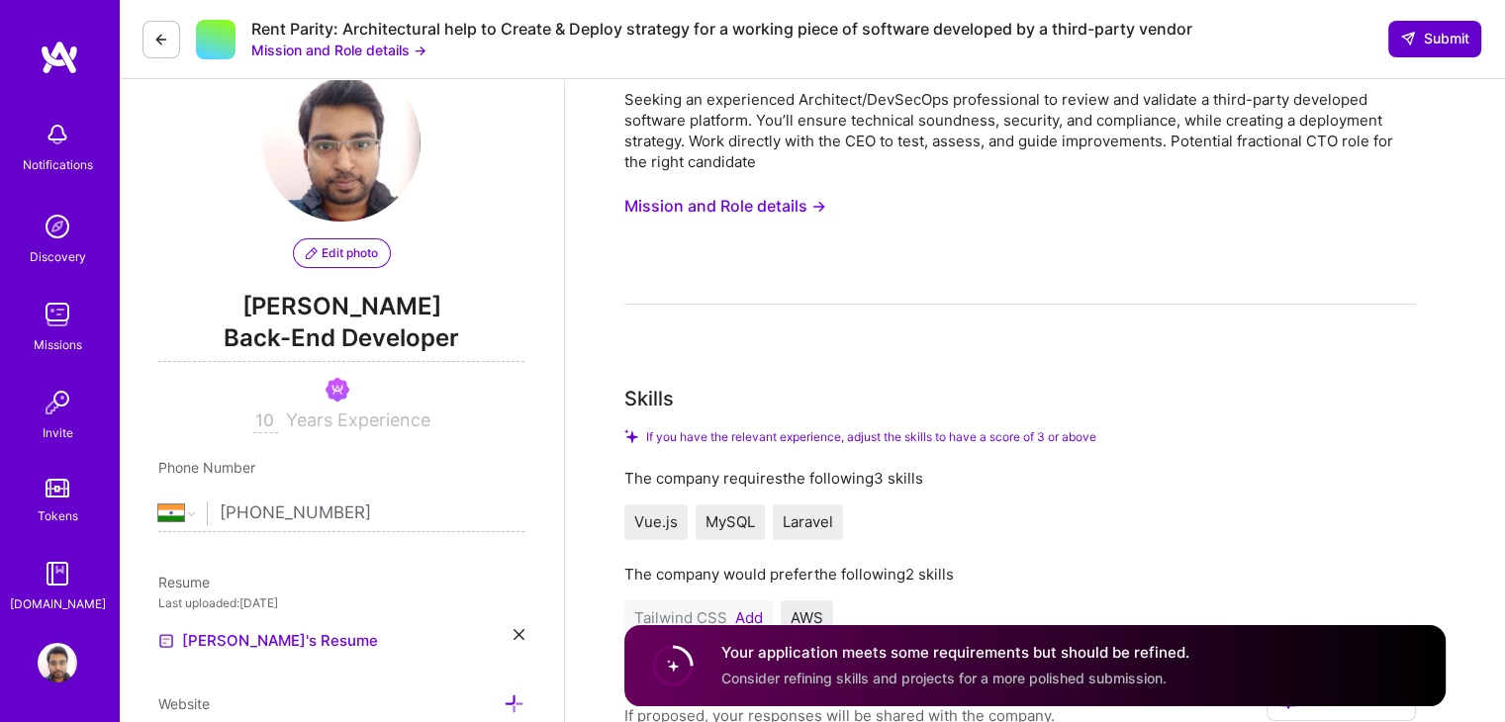
type textarea "I have 10+ years experience as a professional software developer, both in IC an…"
click at [1404, 35] on icon at bounding box center [1408, 39] width 16 height 16
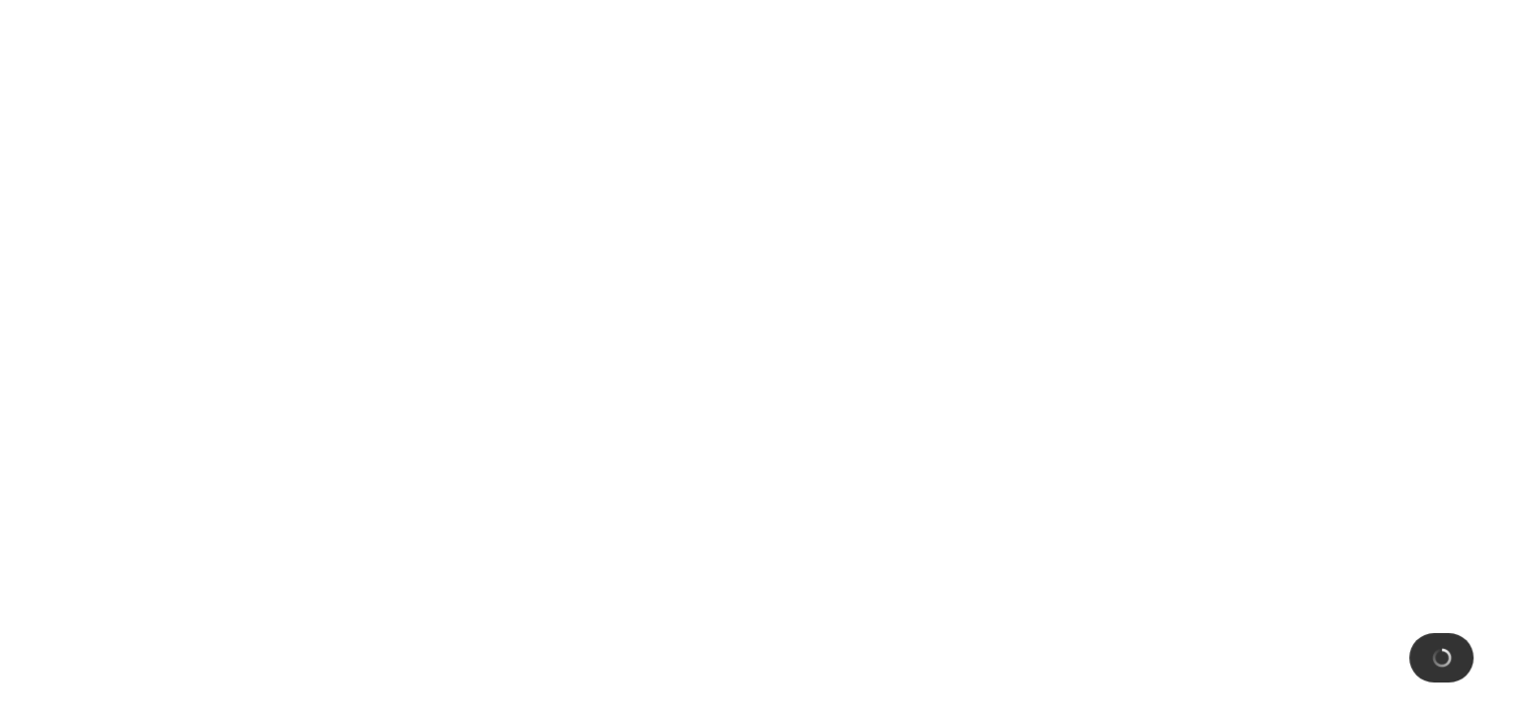
scroll to position [0, 0]
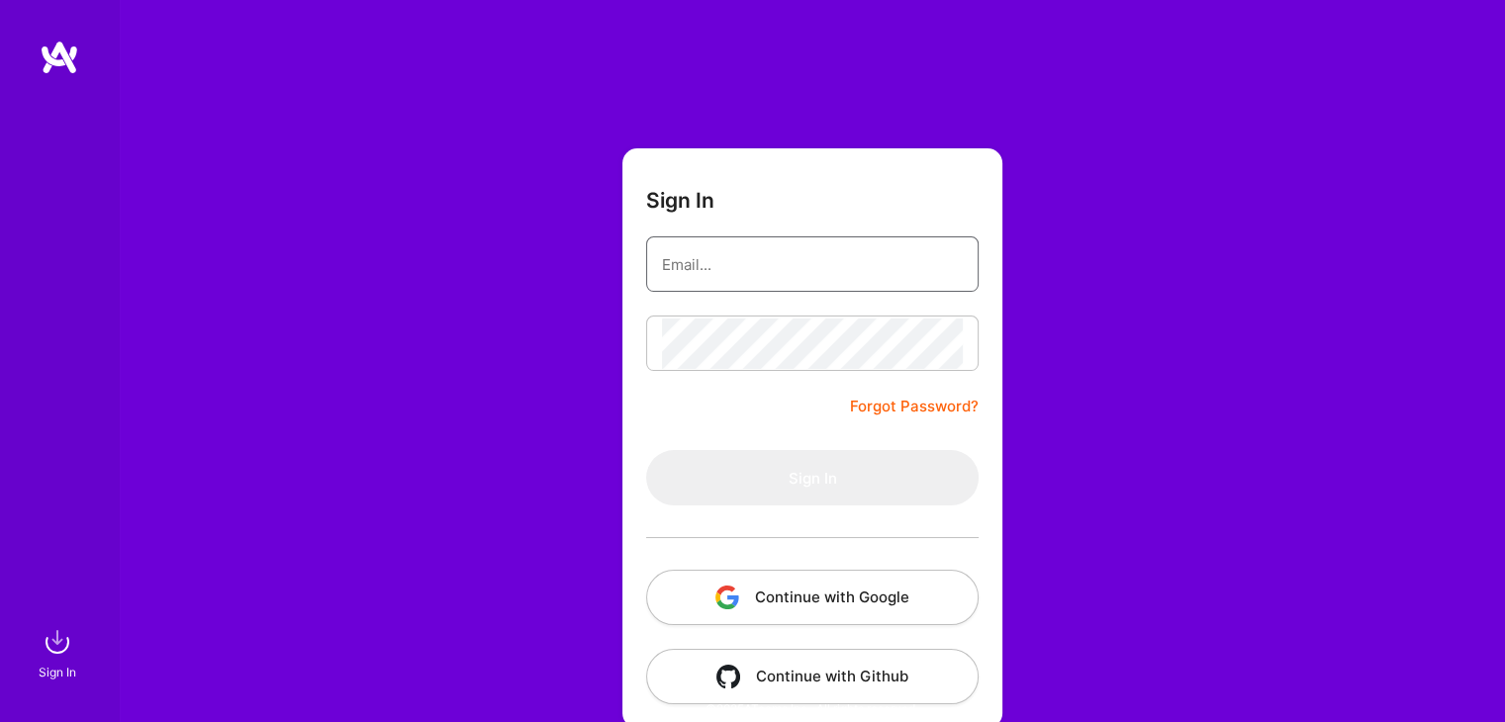
type input "[EMAIL_ADDRESS][DOMAIN_NAME]"
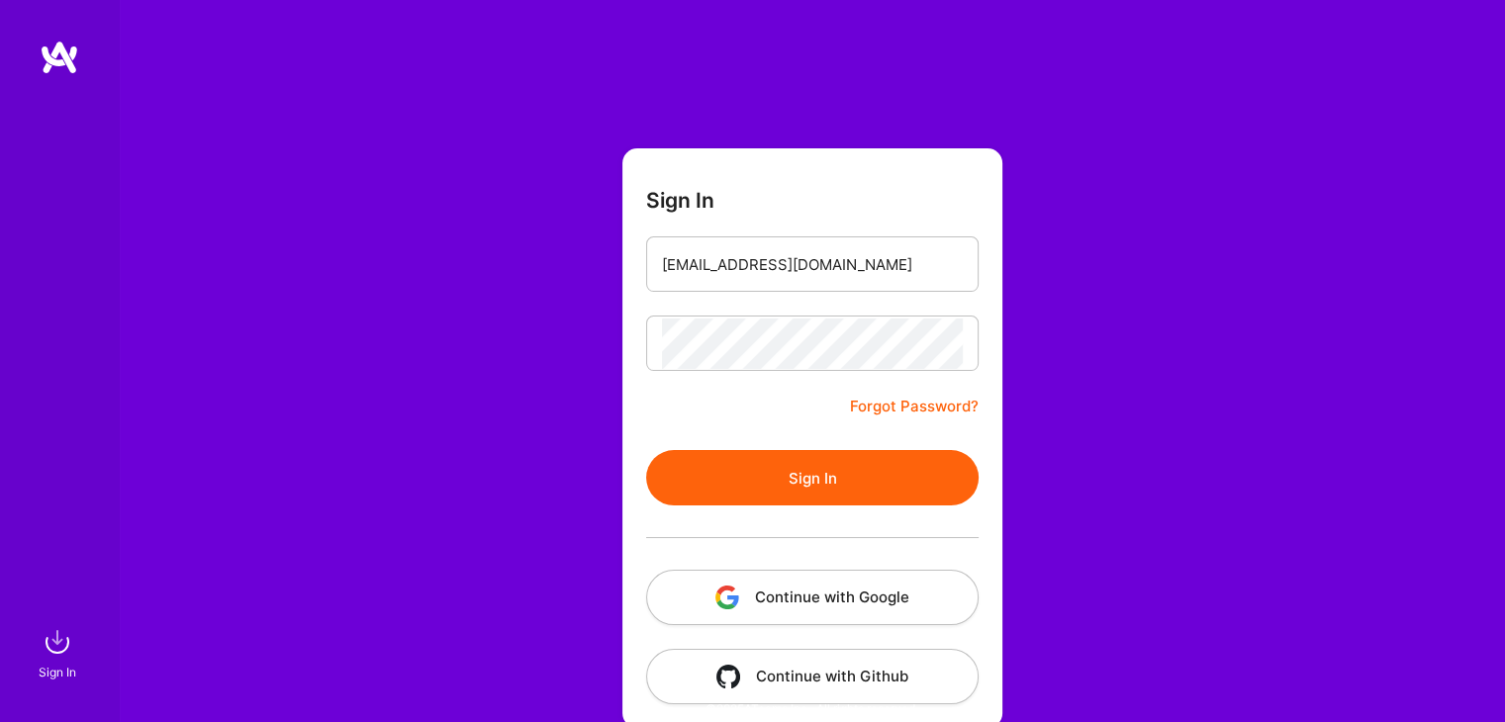
click at [800, 480] on button "Sign In" at bounding box center [812, 477] width 332 height 55
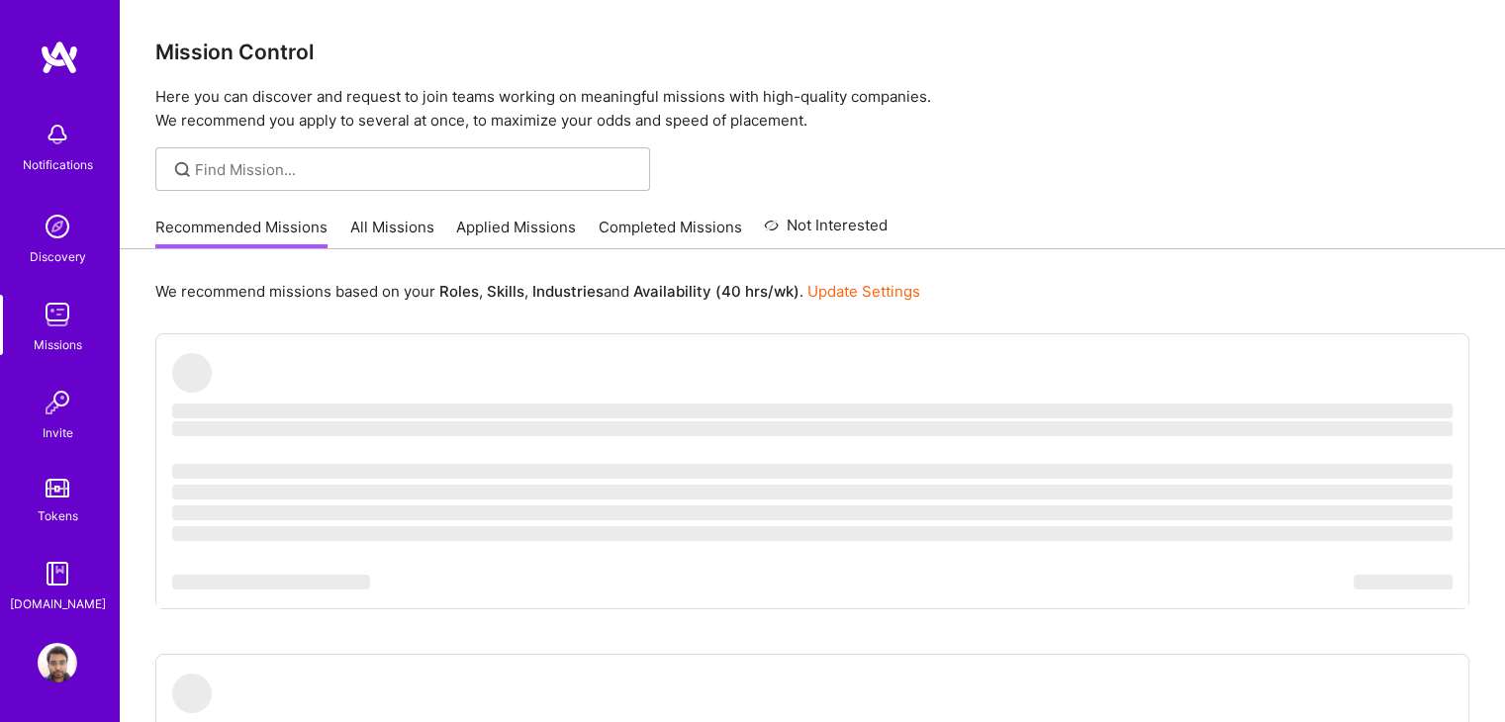
click at [523, 223] on link "Applied Missions" at bounding box center [516, 233] width 120 height 33
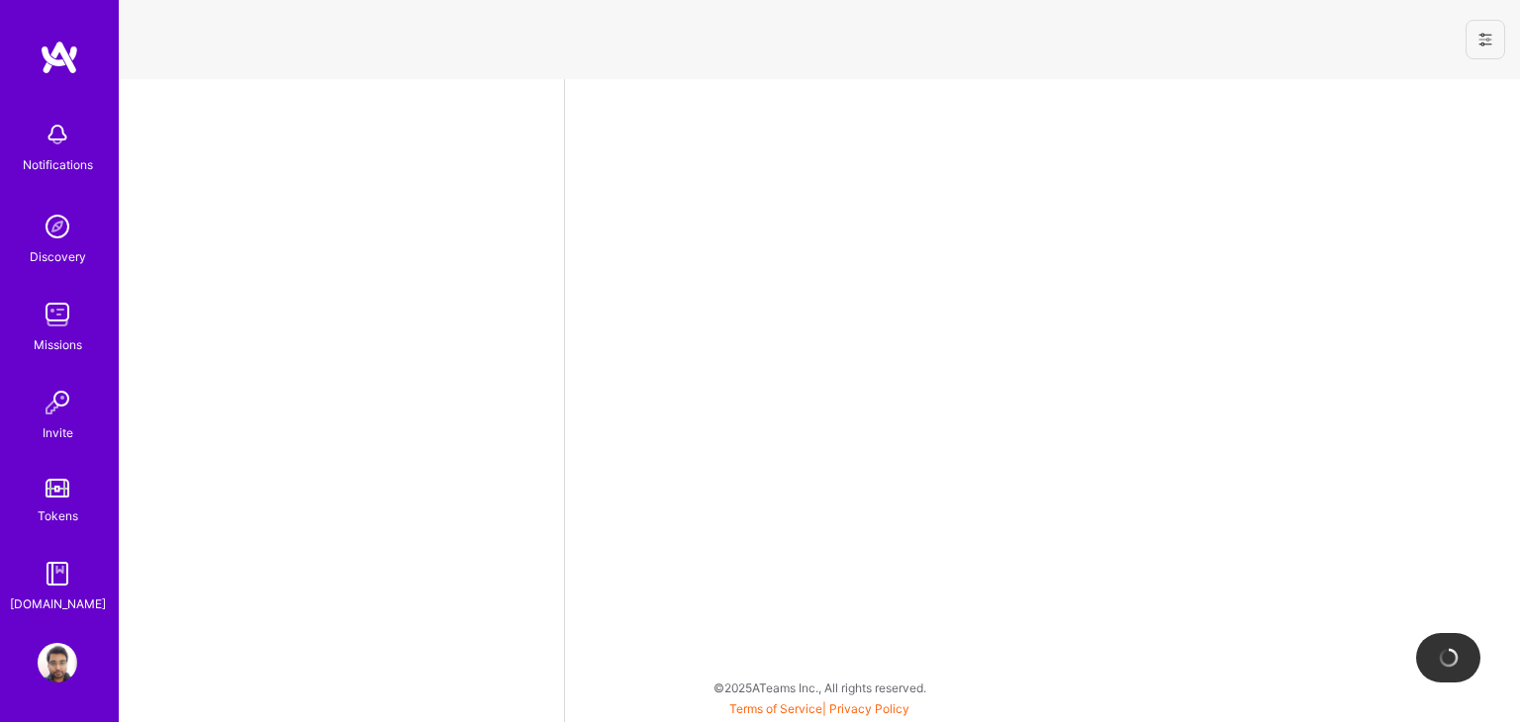
select select "IN"
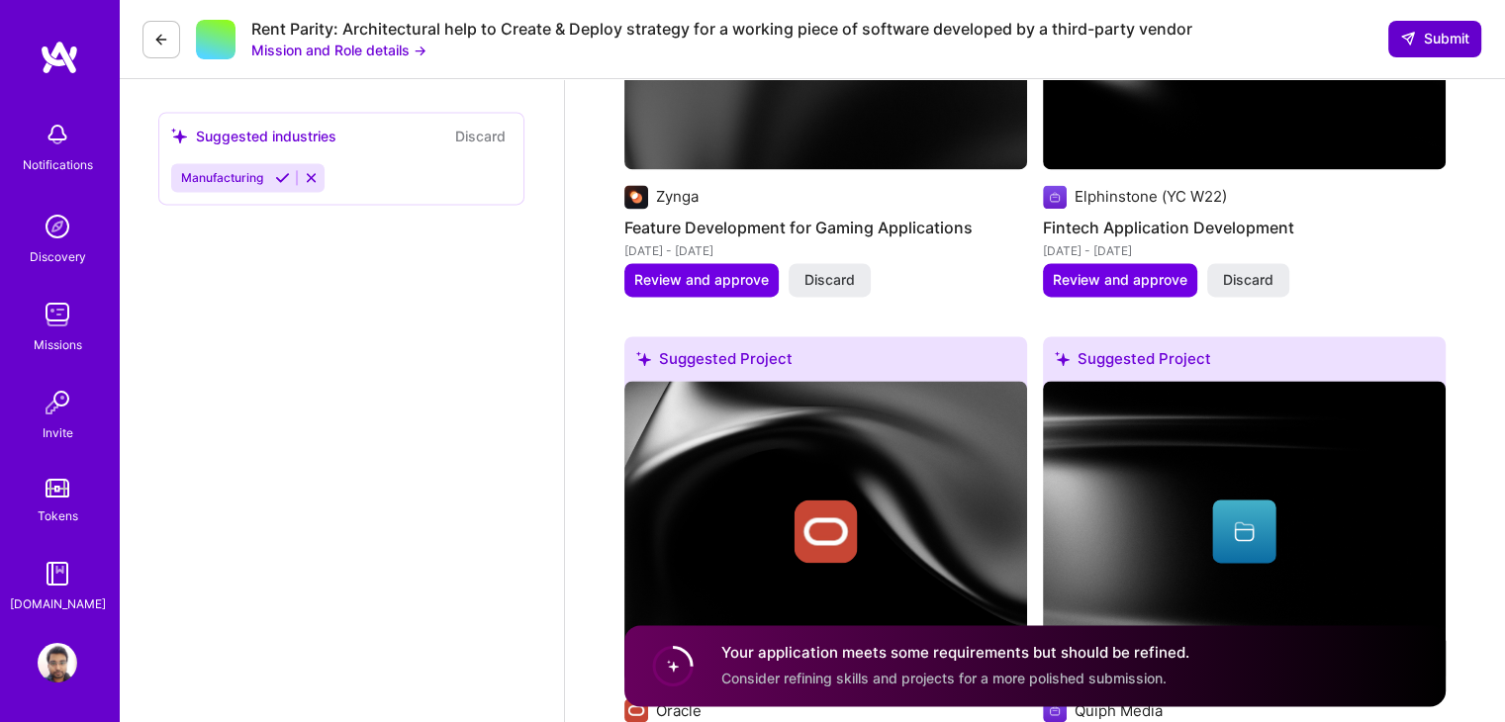
scroll to position [2840, 0]
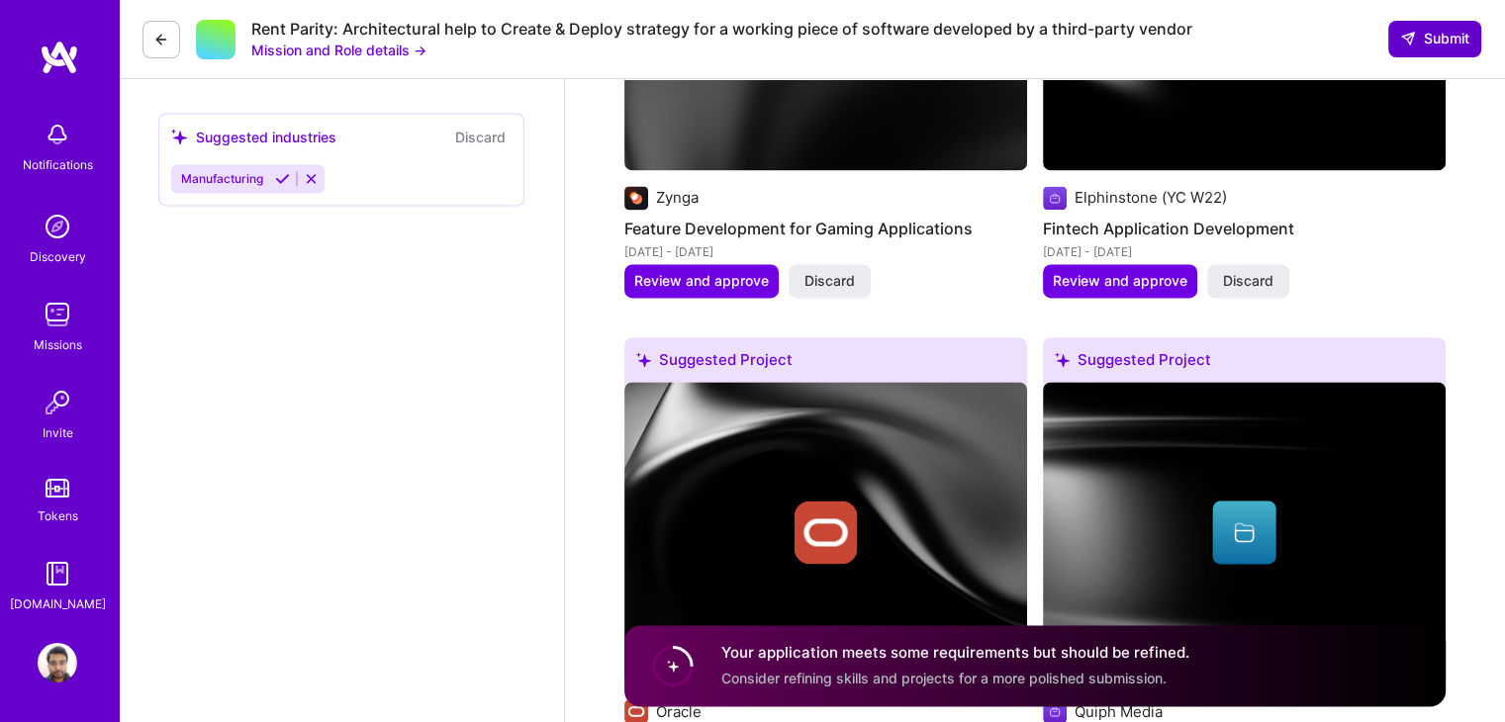
click at [1427, 39] on span "Submit" at bounding box center [1434, 39] width 69 height 20
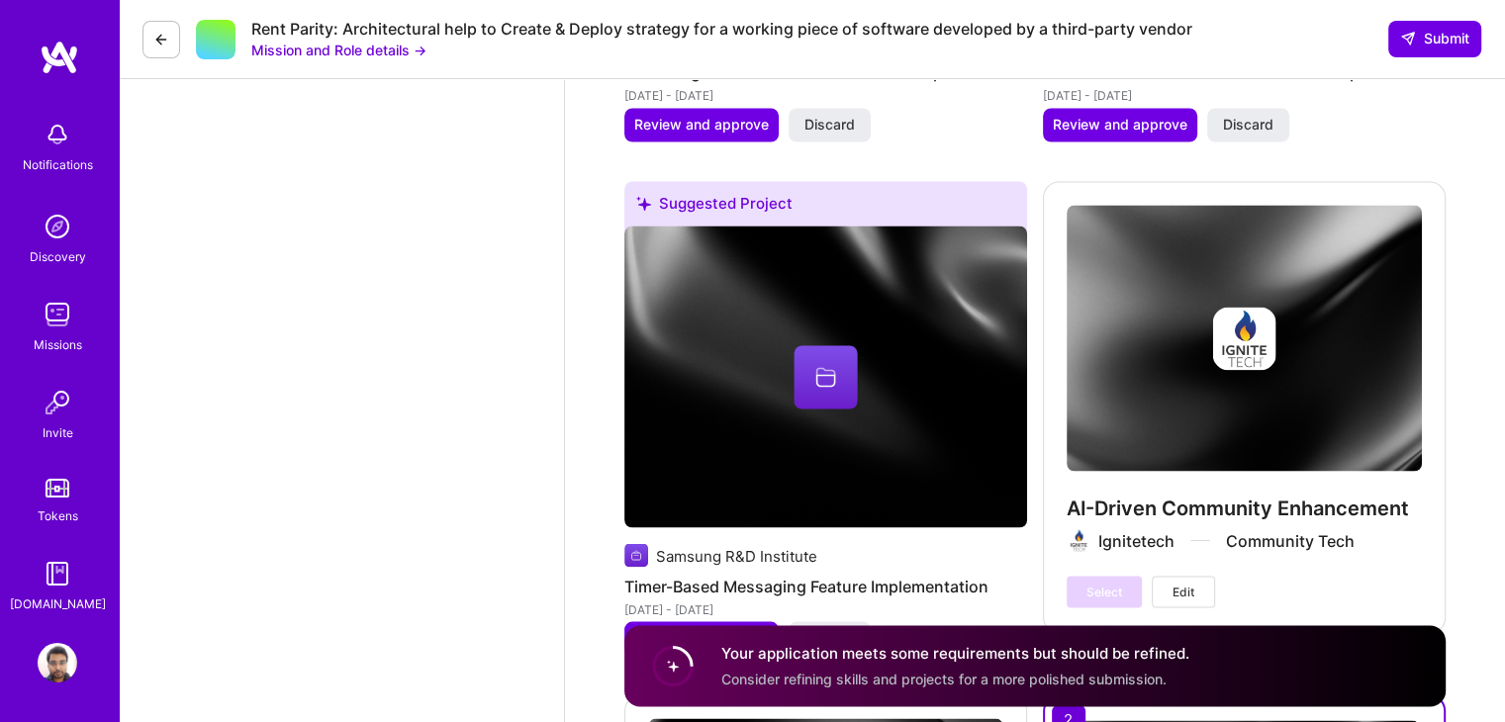
scroll to position [3513, 0]
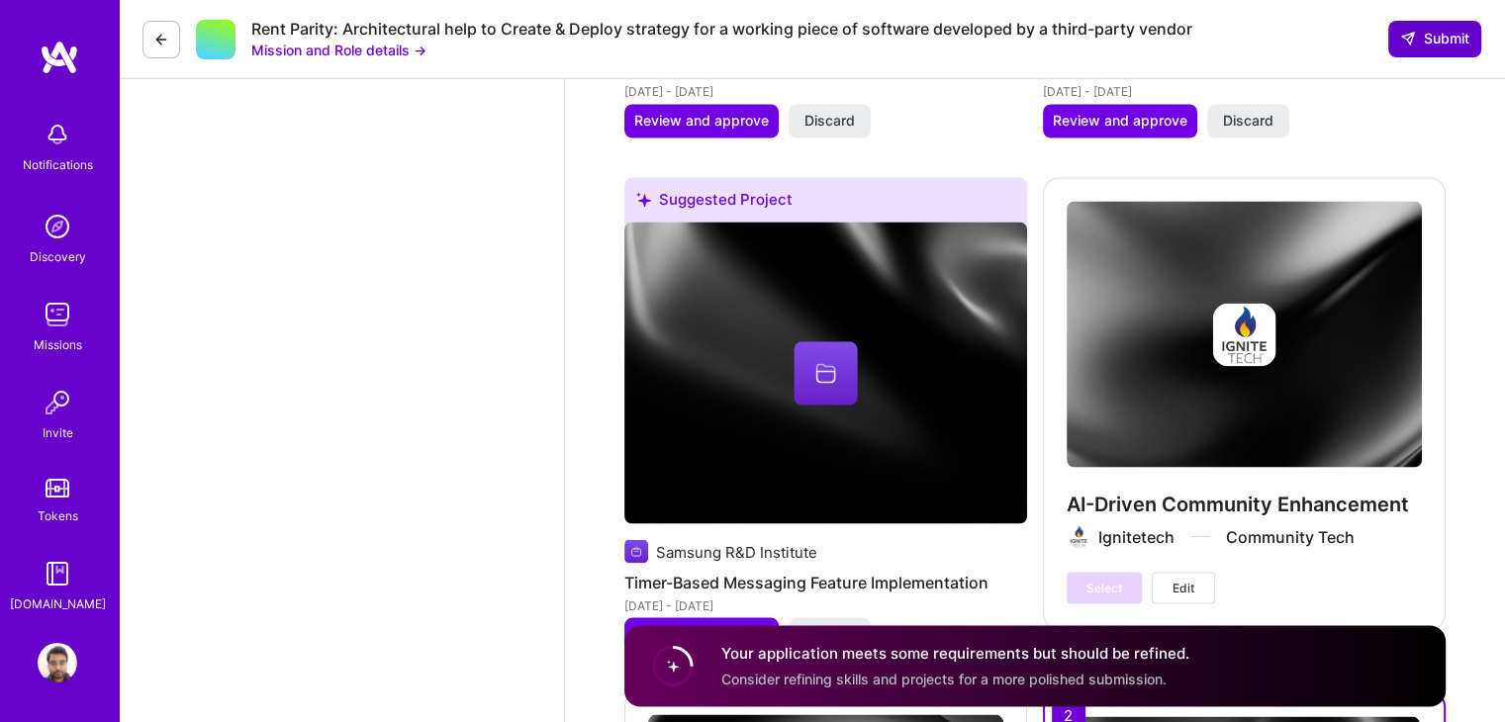
click at [1430, 44] on span "Submit" at bounding box center [1434, 39] width 69 height 20
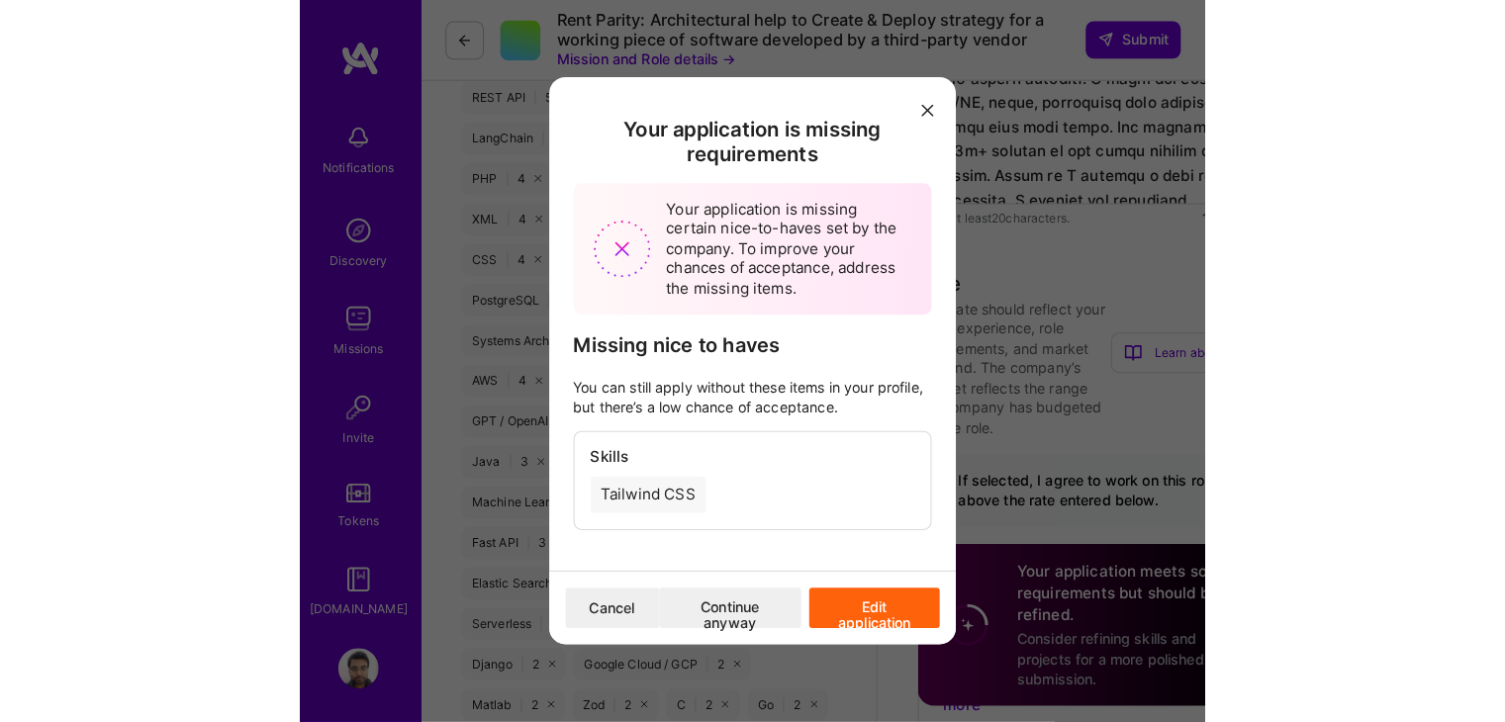
scroll to position [1308, 0]
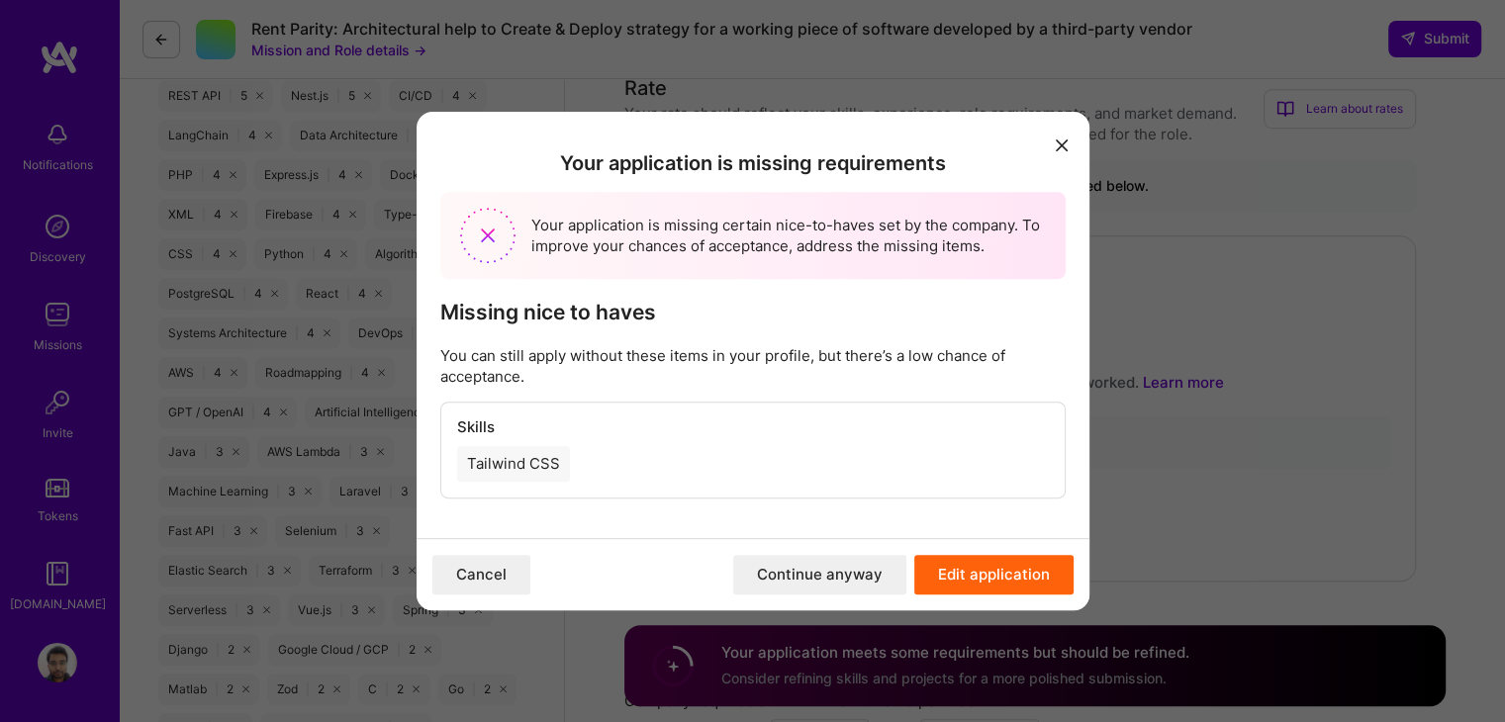
click at [1037, 566] on button "Edit application" at bounding box center [993, 575] width 159 height 40
click at [1065, 144] on icon "modal" at bounding box center [1062, 146] width 12 height 12
click at [1058, 143] on icon "modal" at bounding box center [1062, 146] width 12 height 12
click at [501, 575] on button "Cancel" at bounding box center [481, 575] width 98 height 40
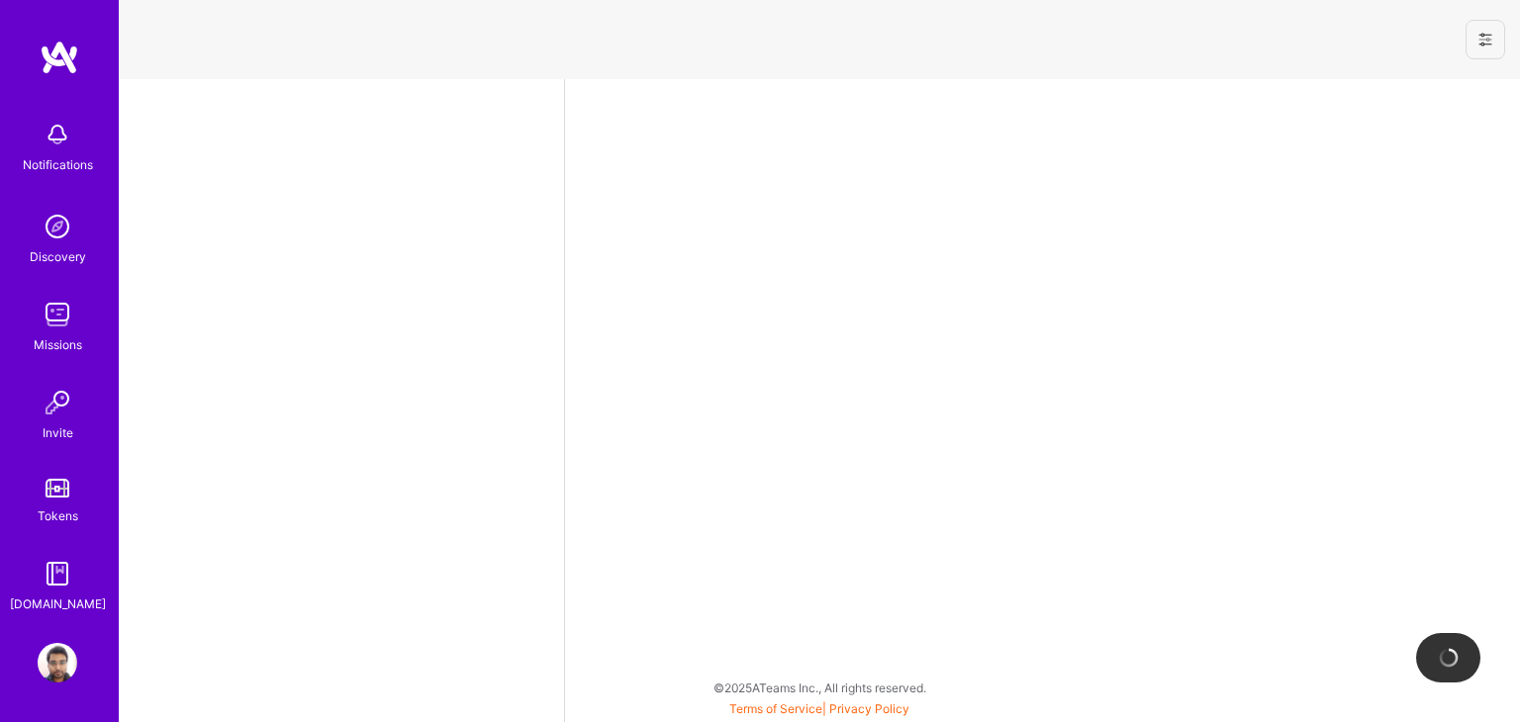
select select "IN"
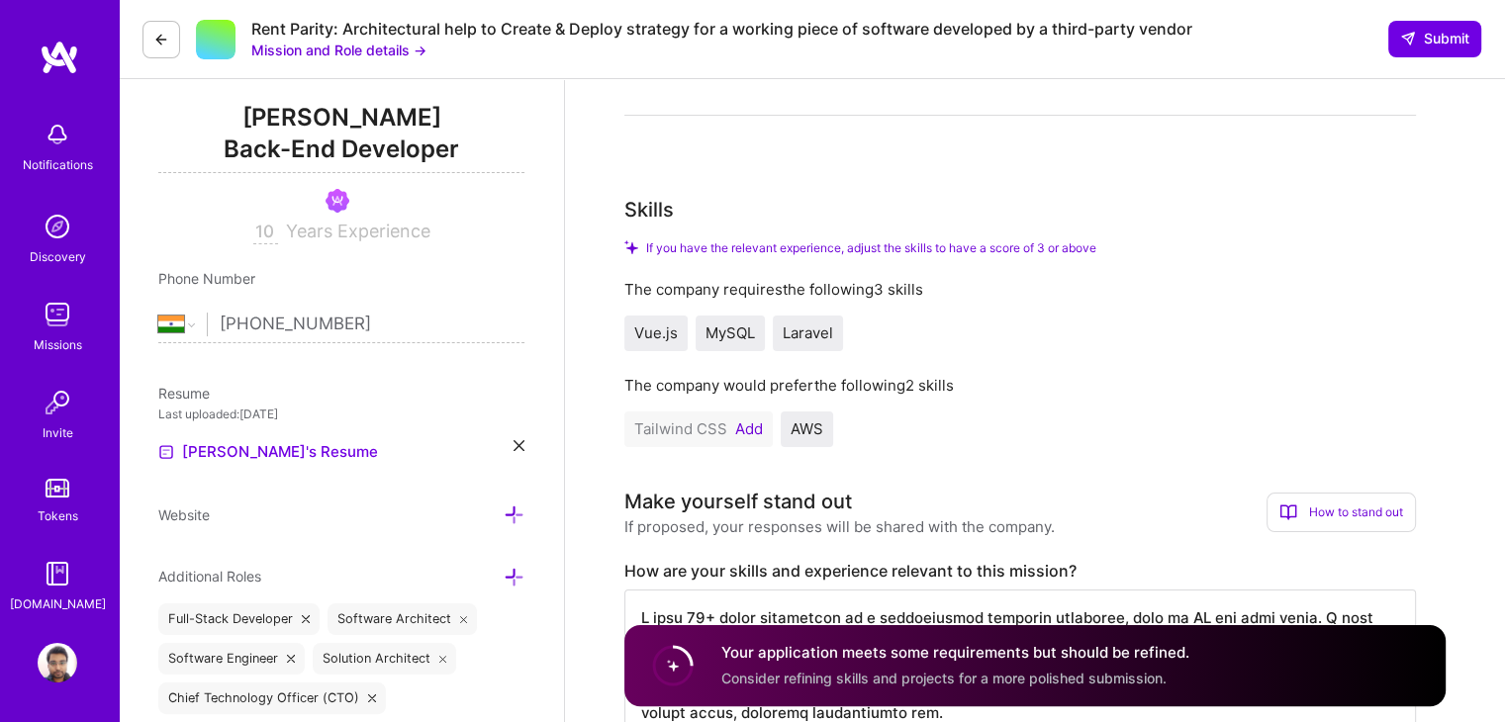
scroll to position [245, 0]
click at [742, 424] on button "Add" at bounding box center [749, 429] width 28 height 16
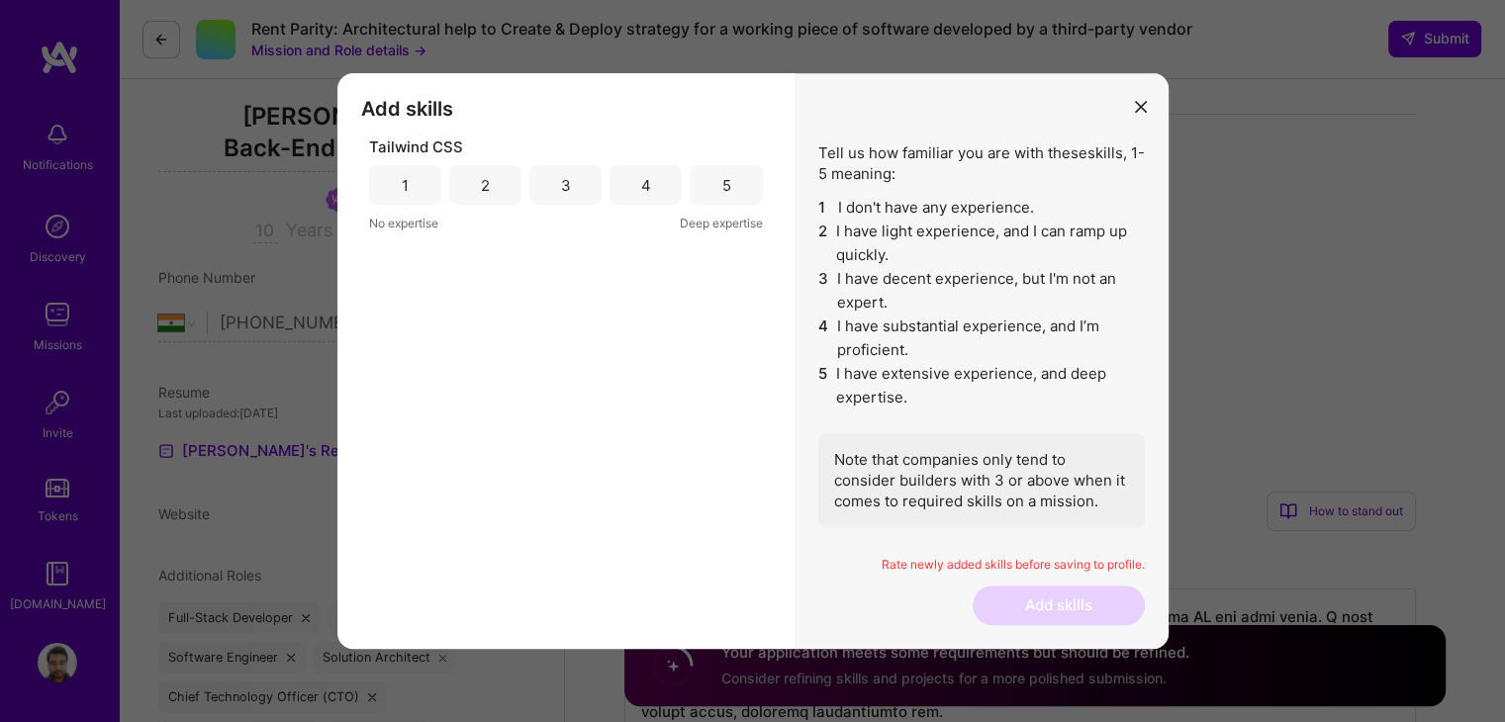
click at [500, 191] on div "2" at bounding box center [485, 185] width 72 height 40
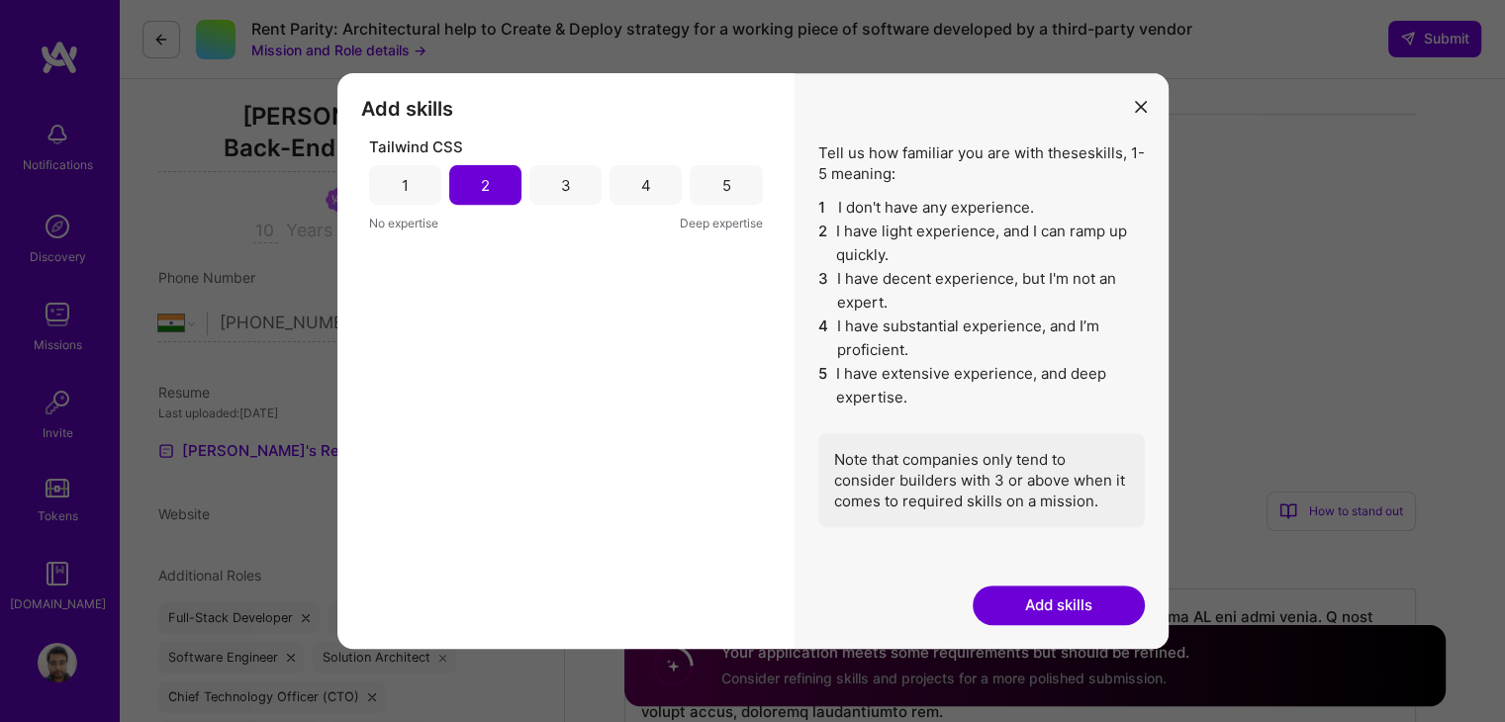
click at [1078, 589] on button "Add skills" at bounding box center [1059, 606] width 172 height 40
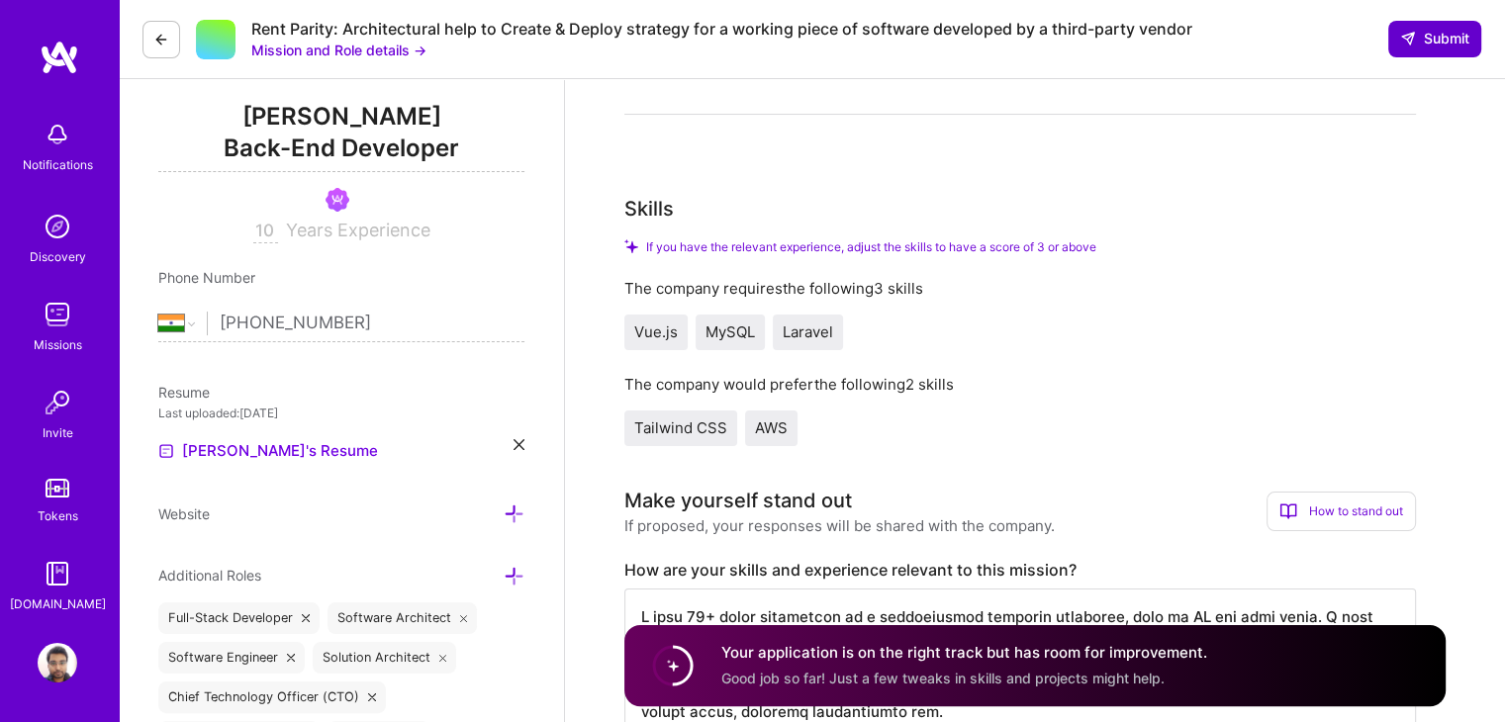
click at [1418, 40] on span "Submit" at bounding box center [1434, 39] width 69 height 20
